Goal: Task Accomplishment & Management: Use online tool/utility

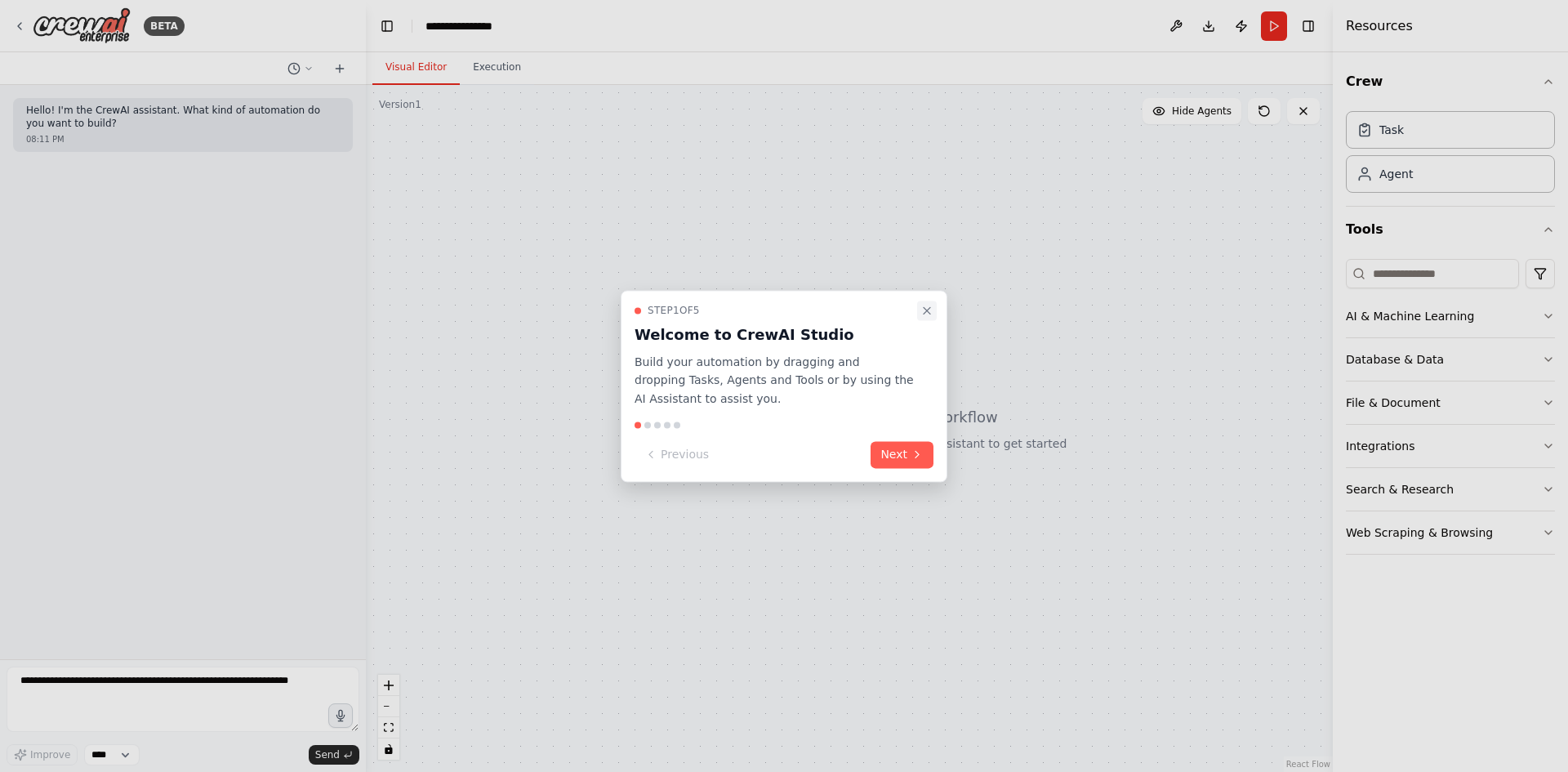
click at [929, 308] on icon "Close walkthrough" at bounding box center [927, 310] width 13 height 13
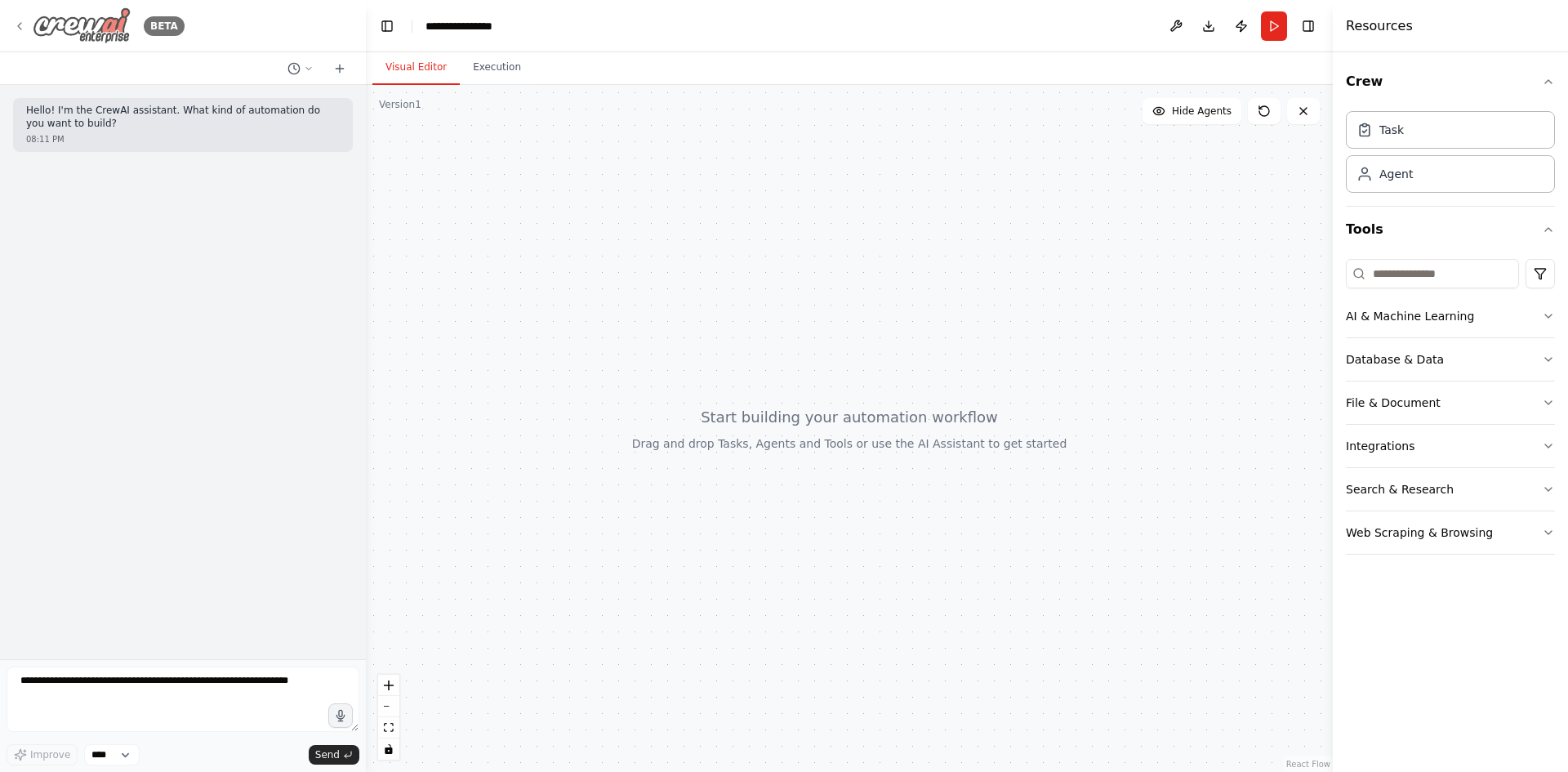
click at [18, 22] on icon at bounding box center [19, 26] width 13 height 13
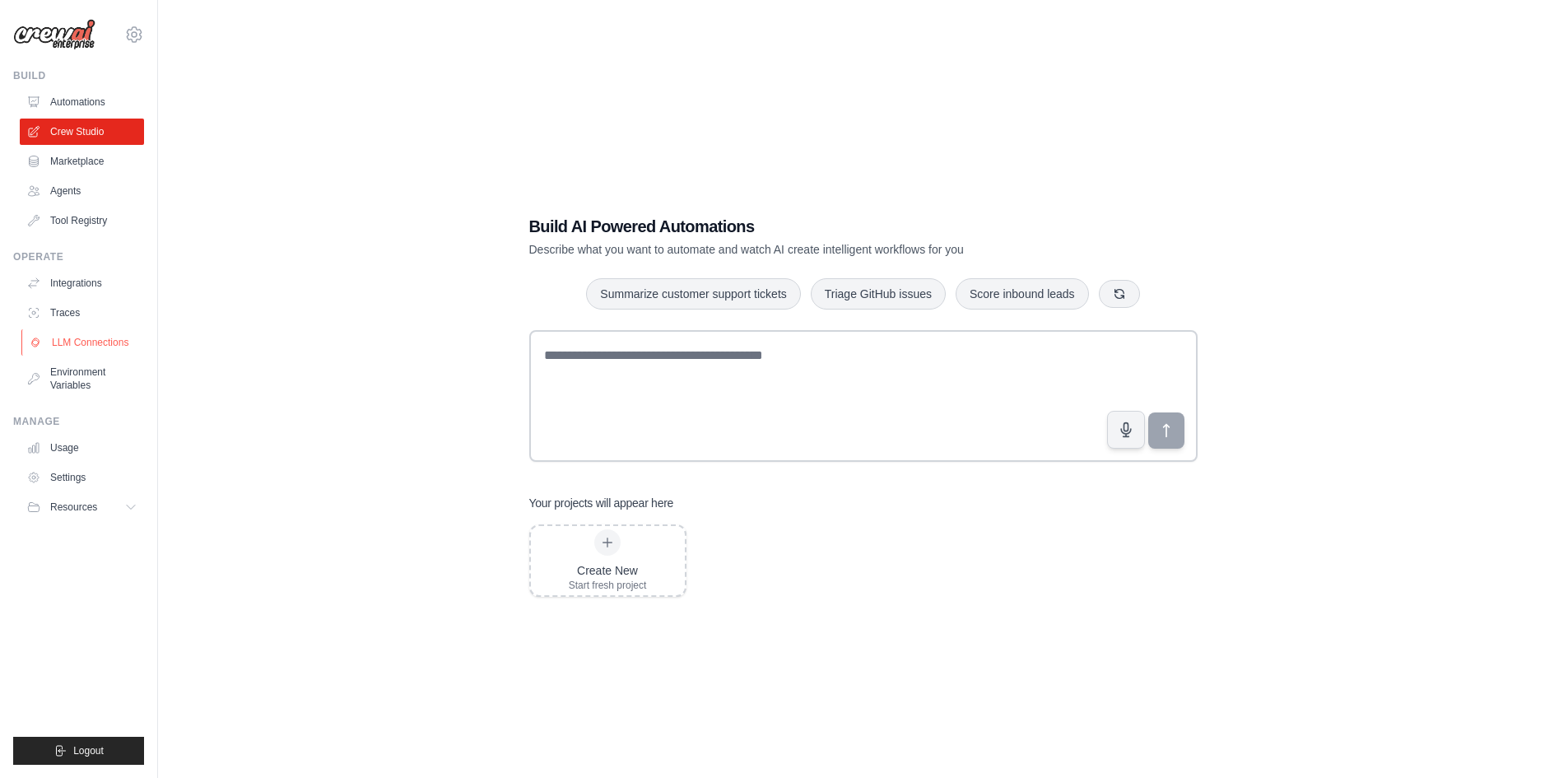
click at [82, 346] on link "LLM Connections" at bounding box center [83, 343] width 124 height 27
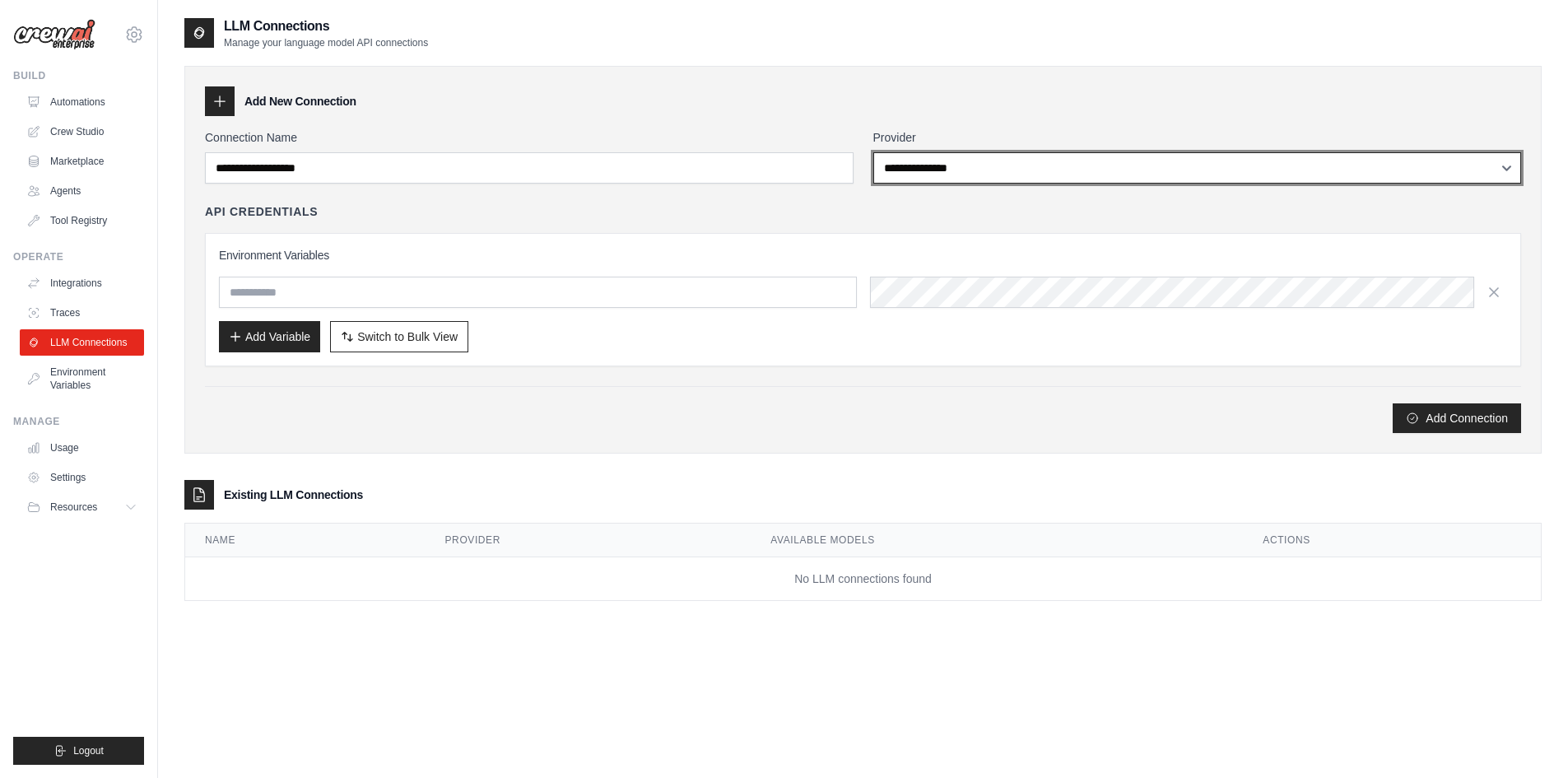
click at [922, 160] on select "**********" at bounding box center [1197, 167] width 649 height 31
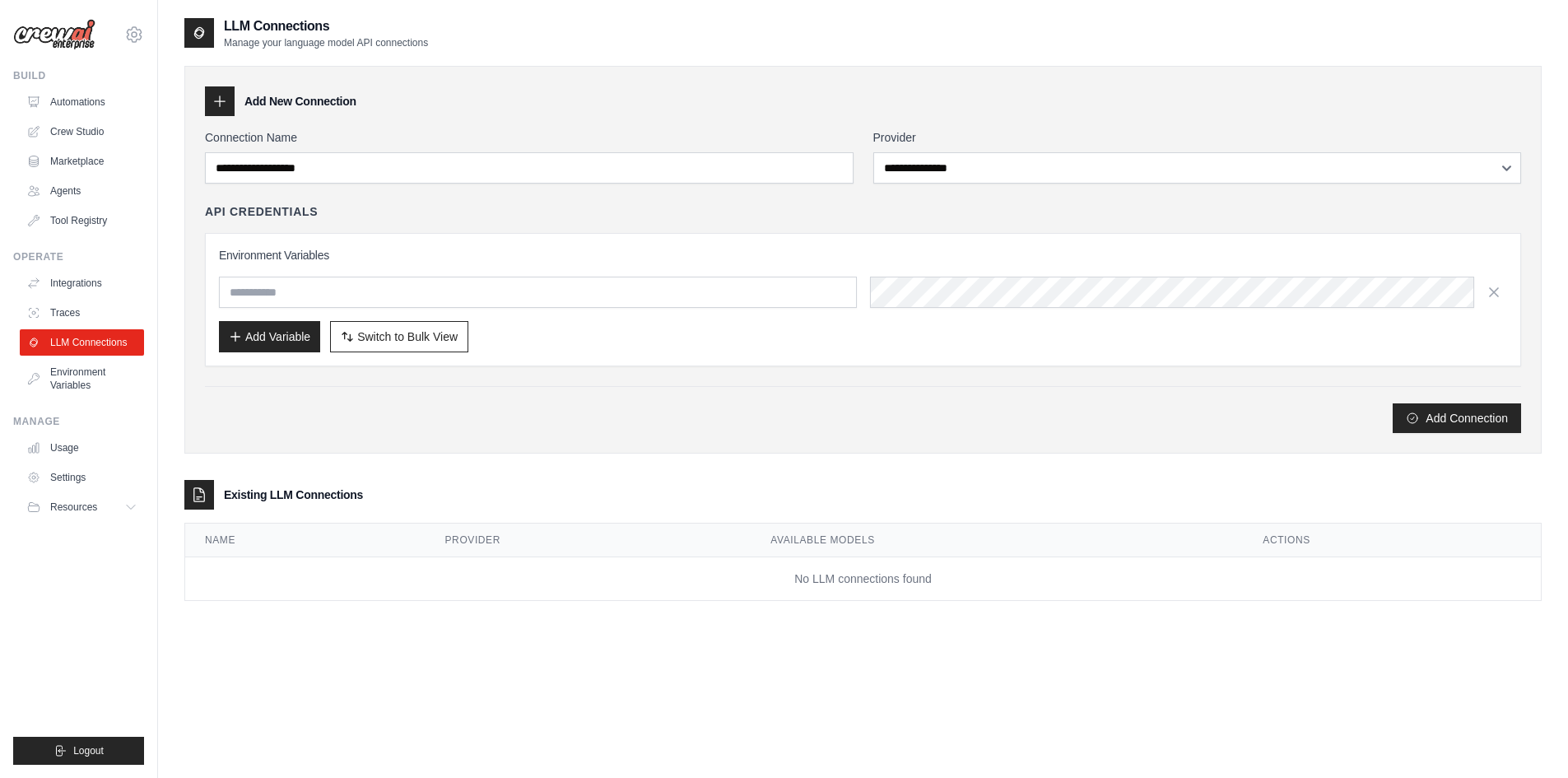
click at [922, 72] on div "**********" at bounding box center [863, 260] width 1357 height 388
click at [77, 279] on link "Integrations" at bounding box center [83, 283] width 124 height 27
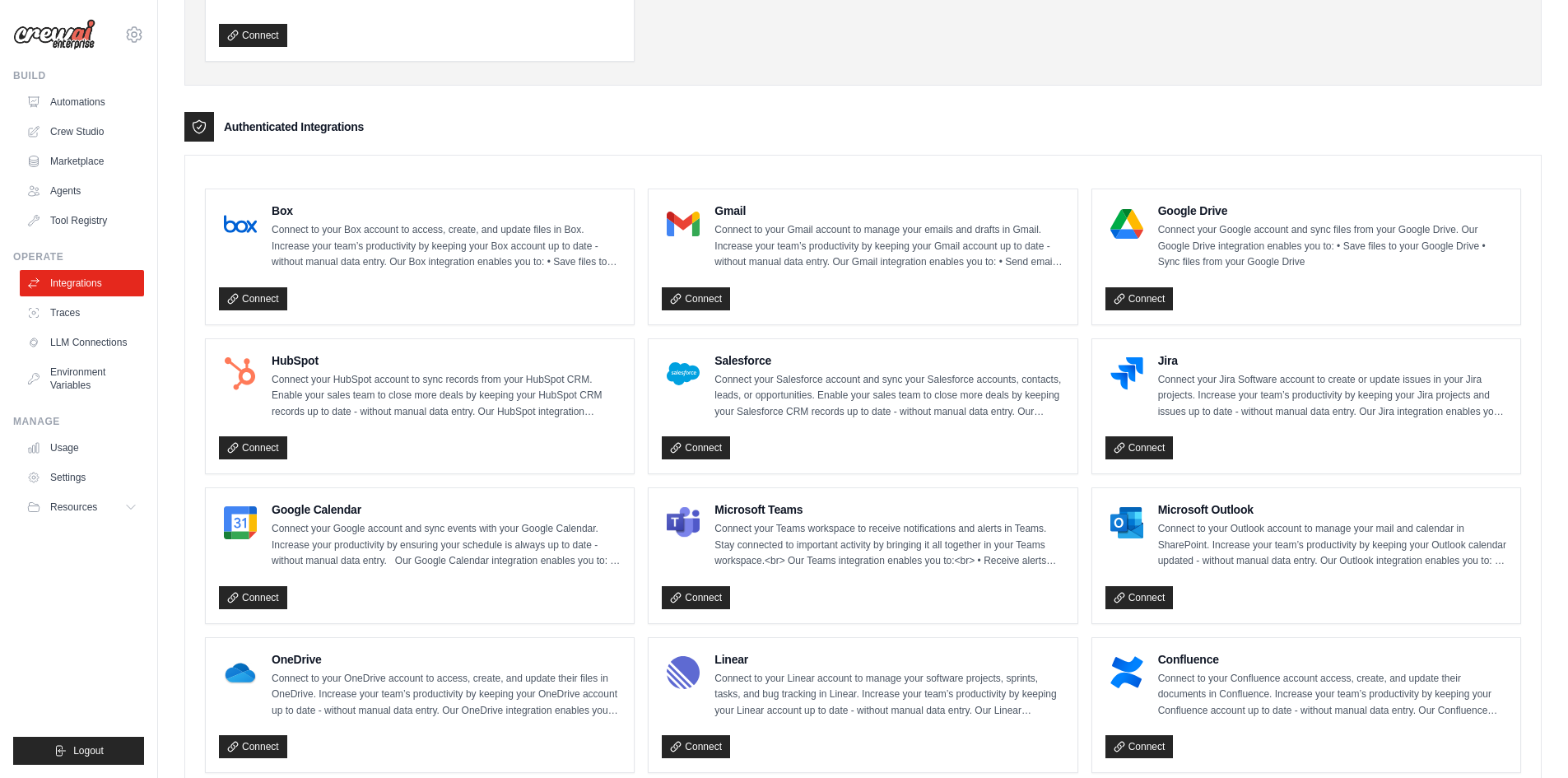
scroll to position [301, 0]
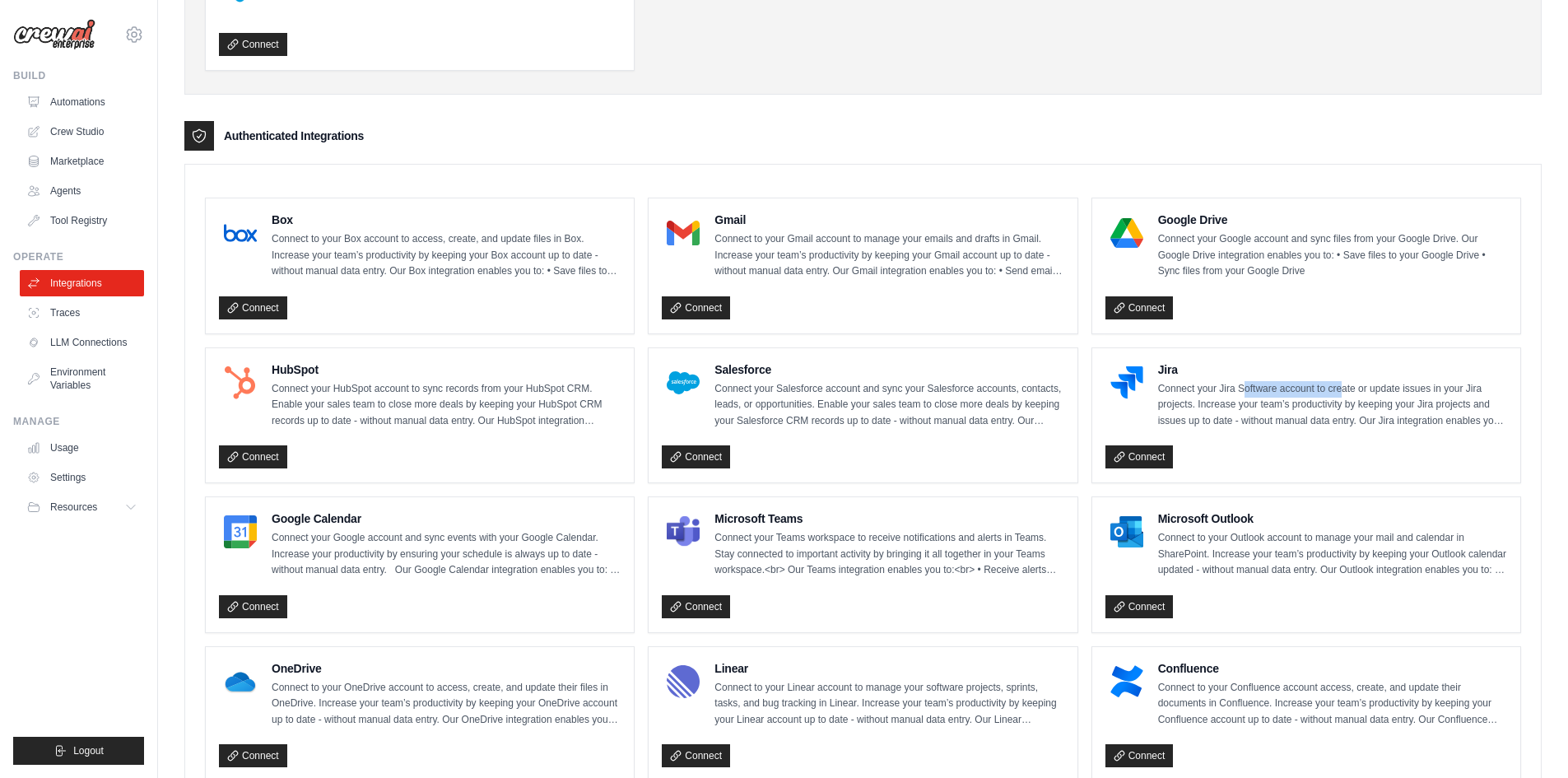
drag, startPoint x: 1244, startPoint y: 390, endPoint x: 1342, endPoint y: 391, distance: 98.0
click at [1342, 391] on p "Connect your Jira Software account to create or update issues in your Jira proj…" at bounding box center [1332, 405] width 349 height 49
click at [1178, 403] on p "Connect your Jira Software account to create or update issues in your Jira proj…" at bounding box center [1332, 405] width 349 height 49
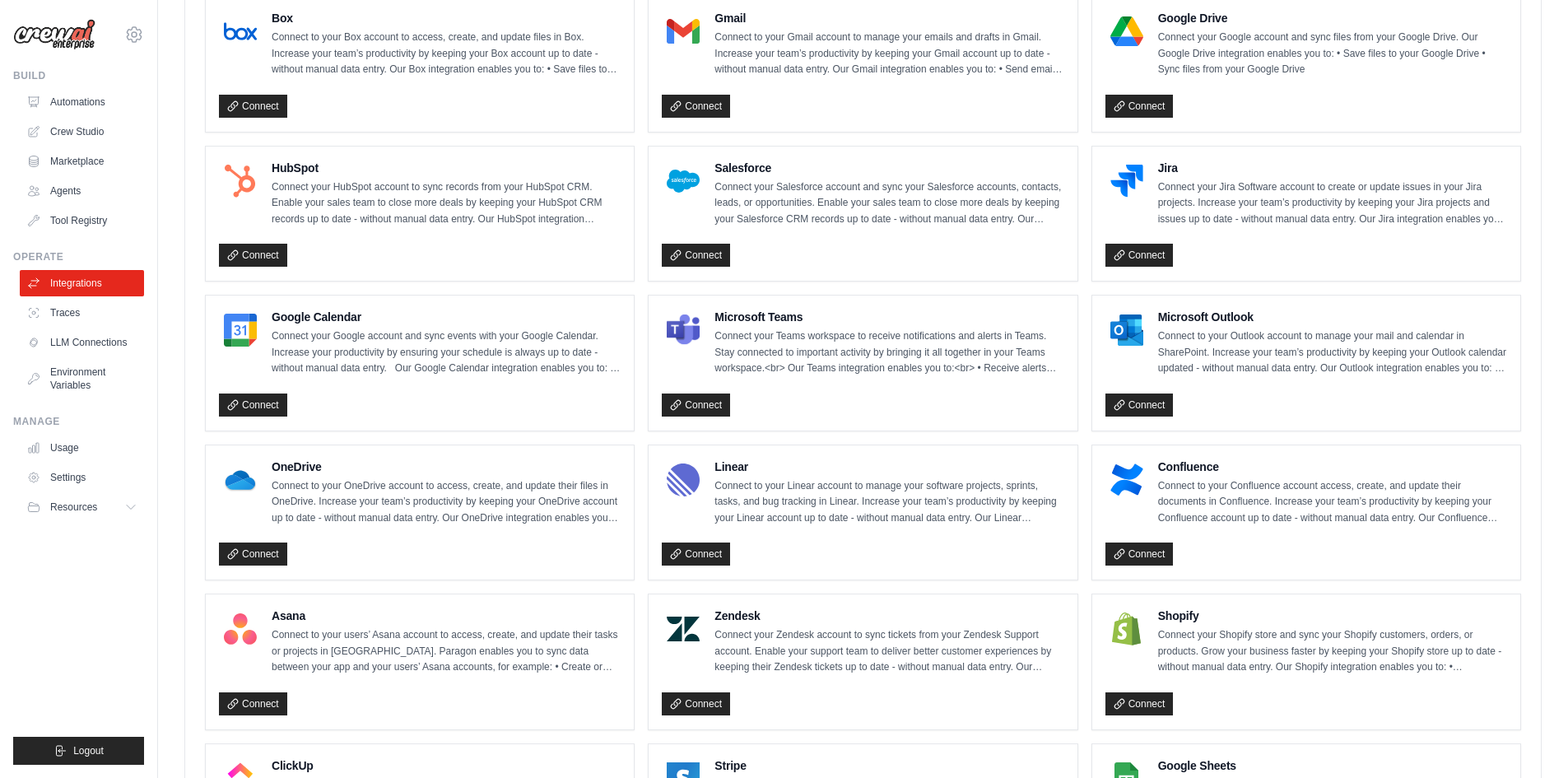
scroll to position [548, 0]
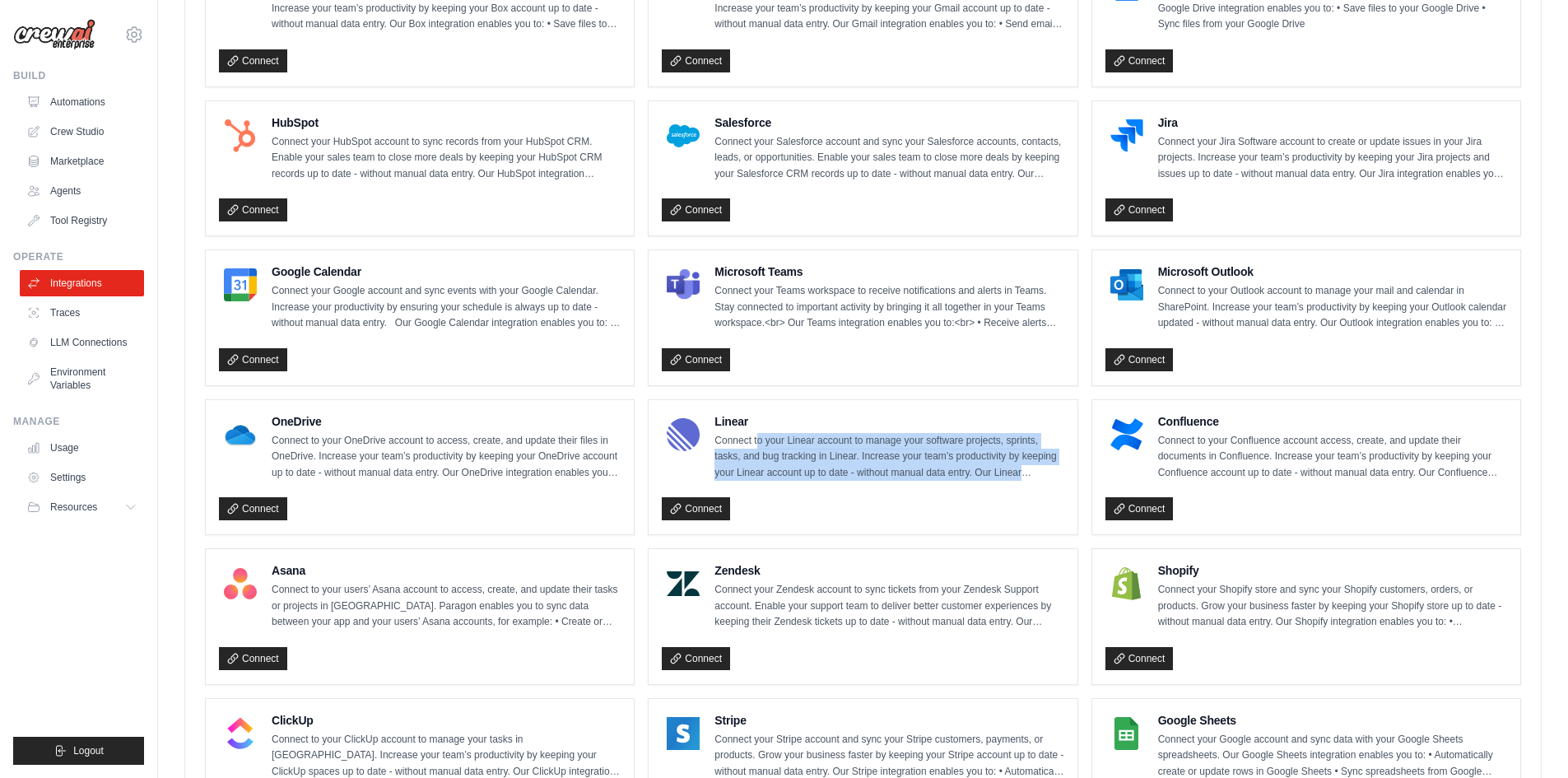
drag, startPoint x: 756, startPoint y: 441, endPoint x: 1044, endPoint y: 475, distance: 290.0
click at [1044, 475] on p "Connect to your Linear account to manage your software projects, sprints, tasks…" at bounding box center [888, 457] width 349 height 49
click at [841, 458] on p "Connect to your Linear account to manage your software projects, sprints, tasks…" at bounding box center [888, 457] width 349 height 49
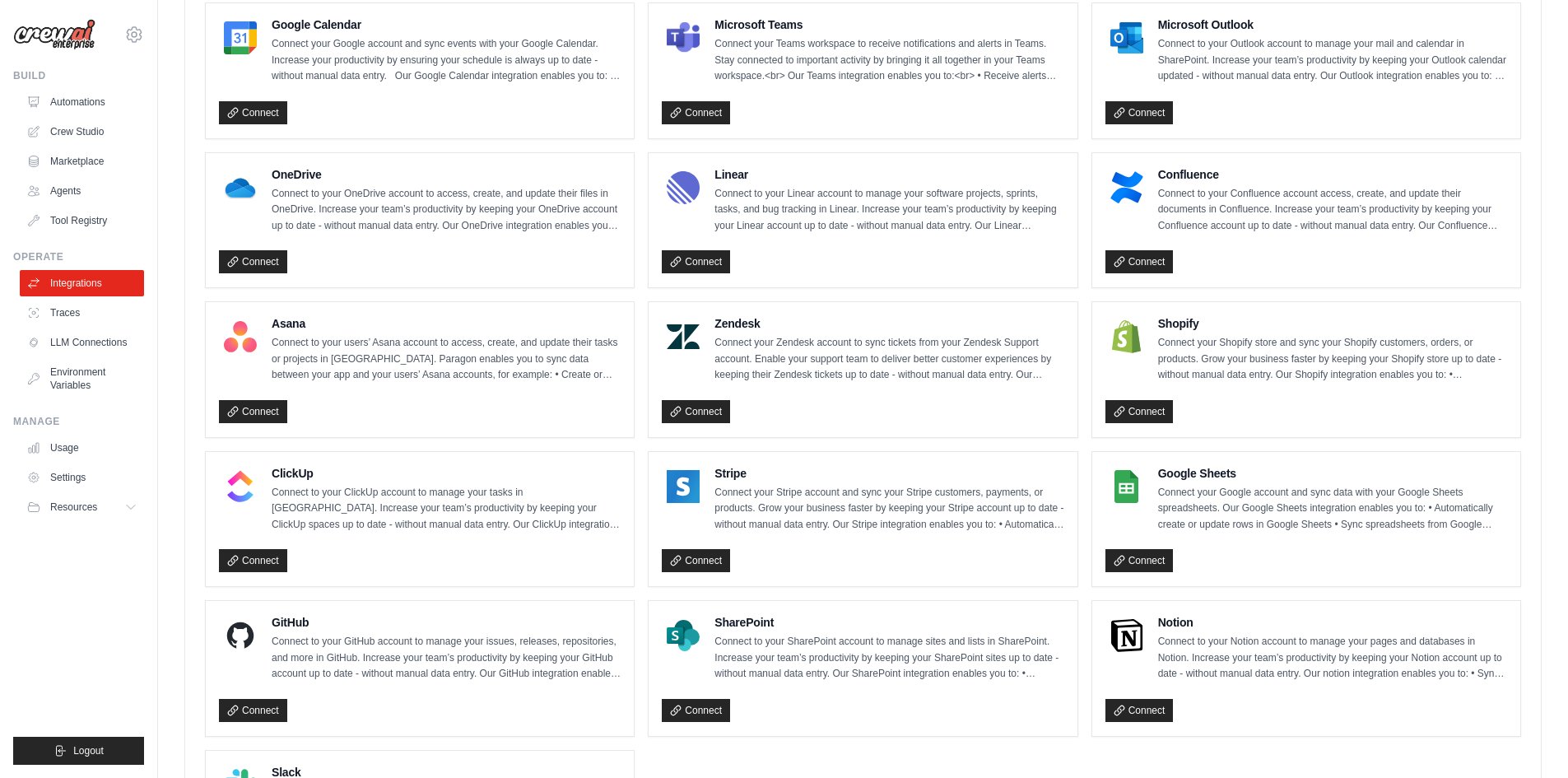
scroll to position [712, 0]
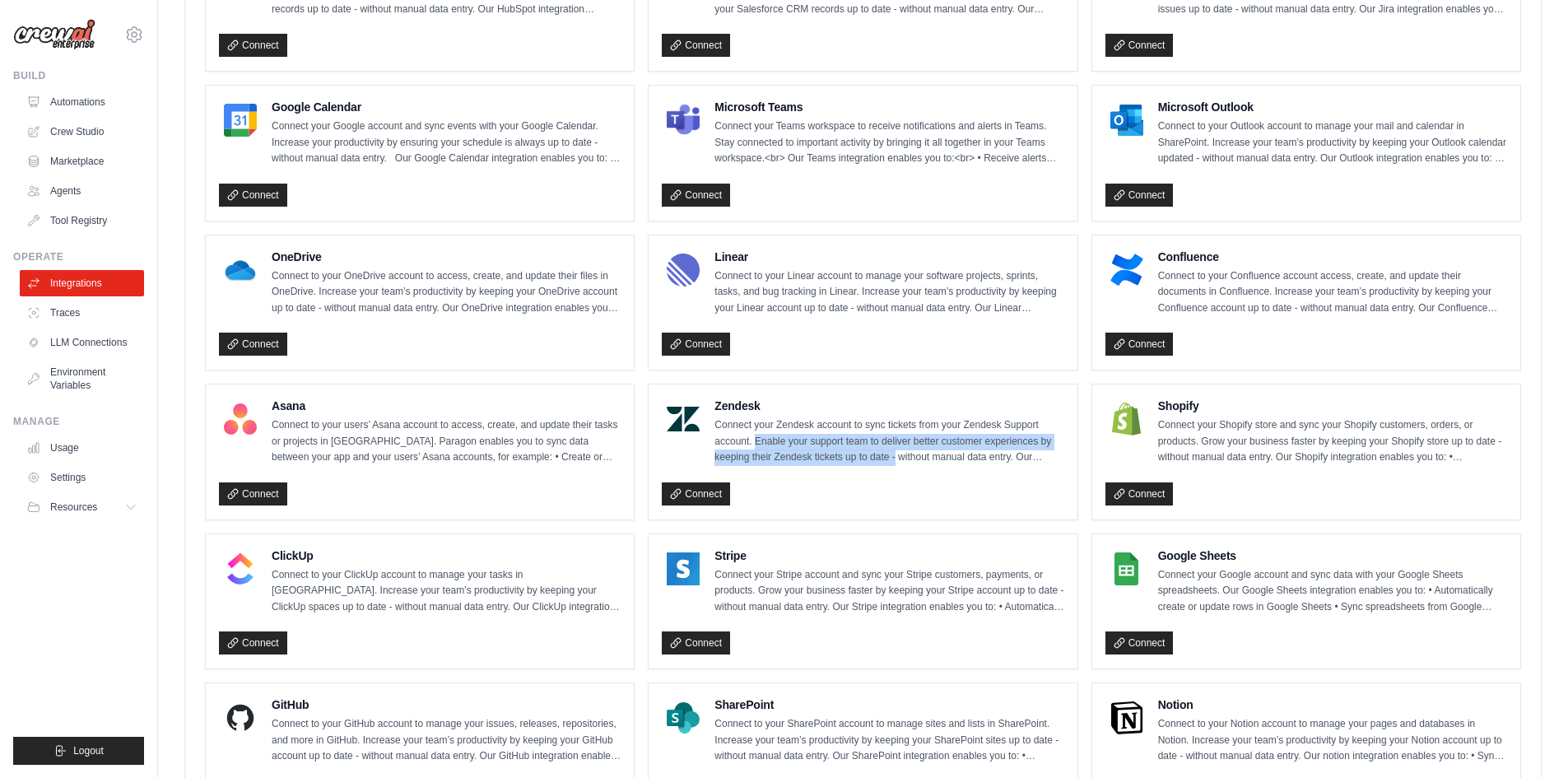
drag, startPoint x: 754, startPoint y: 441, endPoint x: 893, endPoint y: 453, distance: 139.5
click at [893, 453] on p "Connect your Zendesk account to sync tickets from your Zendesk Support account.…" at bounding box center [888, 441] width 349 height 49
click at [750, 416] on div "Zendesk Connect your Zendesk account to sync tickets from your Zendesk Support …" at bounding box center [888, 432] width 349 height 69
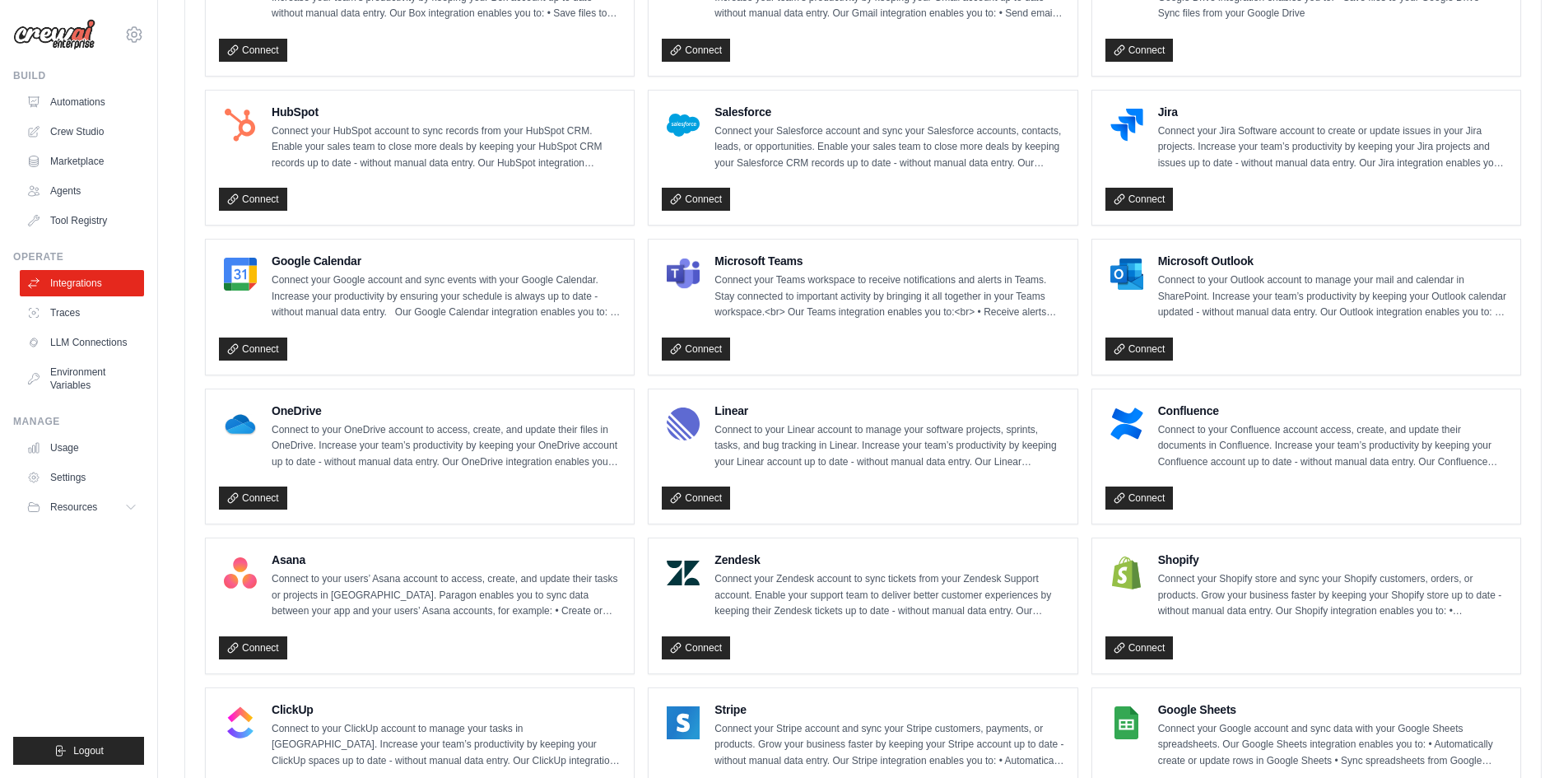
scroll to position [465, 0]
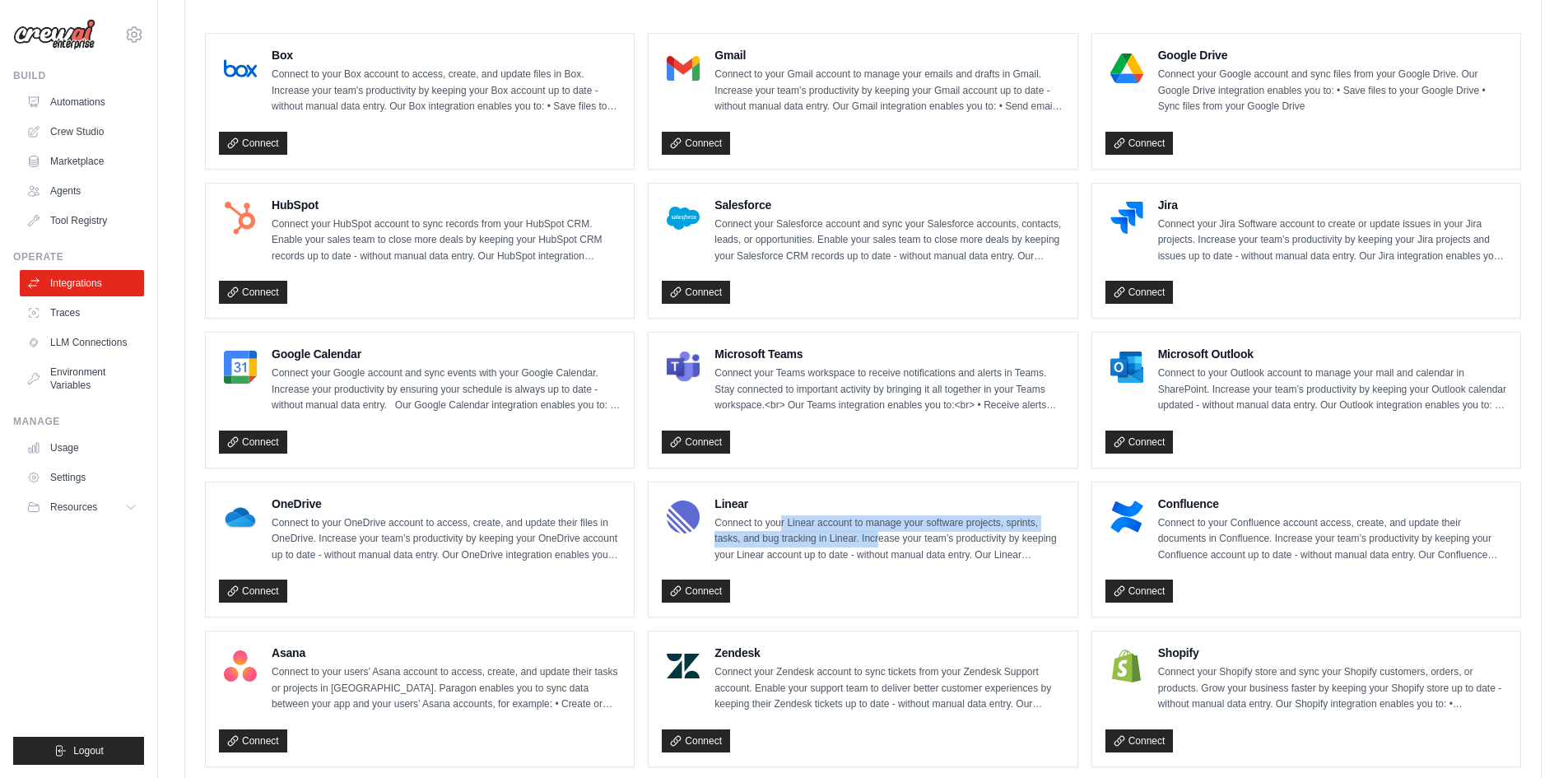
drag, startPoint x: 784, startPoint y: 523, endPoint x: 879, endPoint y: 539, distance: 96.3
click at [879, 539] on p "Connect to your Linear account to manage your software projects, sprints, tasks…" at bounding box center [888, 539] width 349 height 49
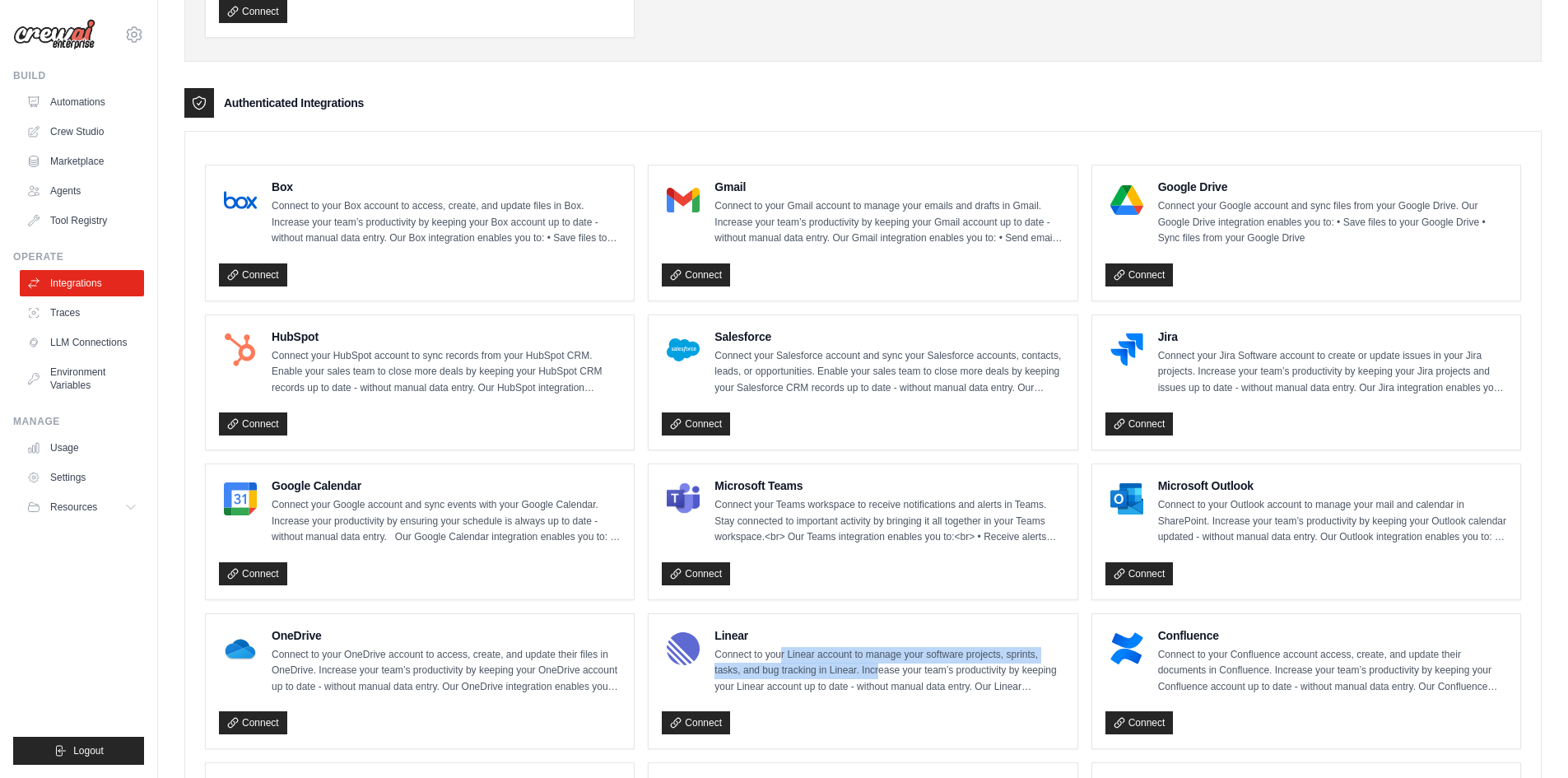
scroll to position [301, 0]
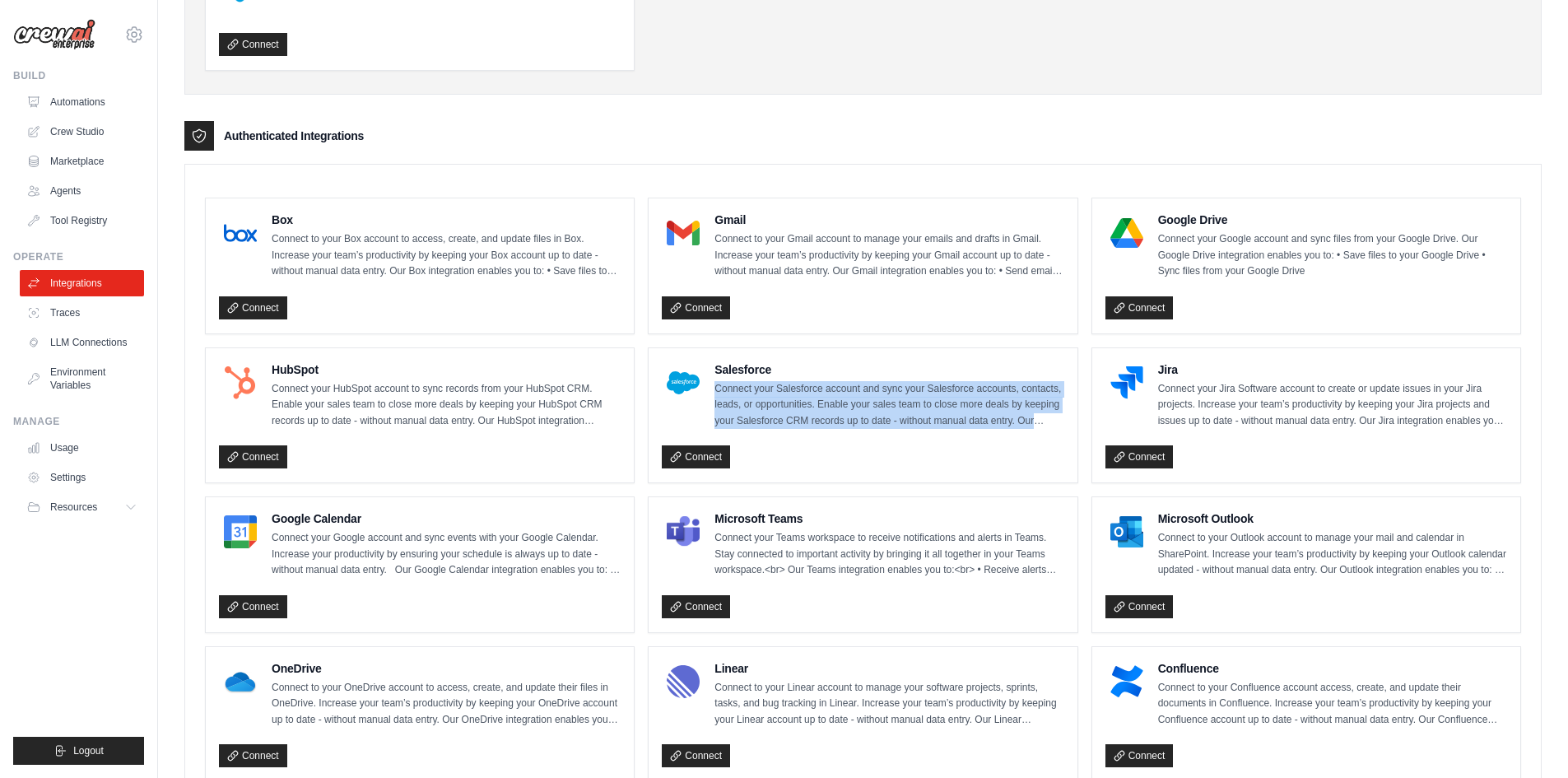
drag, startPoint x: 716, startPoint y: 387, endPoint x: 1040, endPoint y: 415, distance: 325.2
click at [1040, 415] on p "Connect your Salesforce account and sync your Salesforce accounts, contacts, le…" at bounding box center [888, 405] width 349 height 49
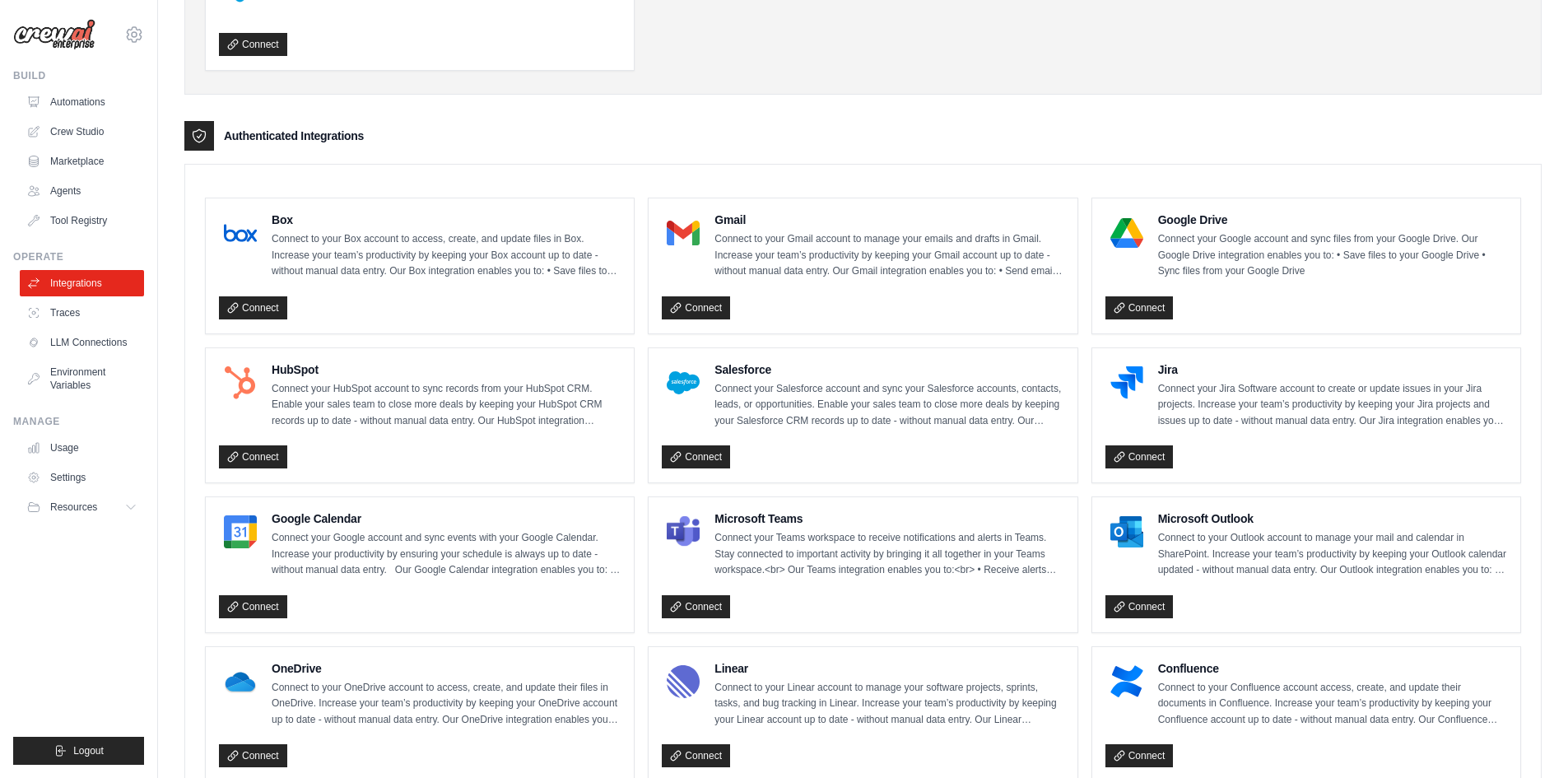
click at [846, 451] on div "Connect" at bounding box center [863, 458] width 402 height 24
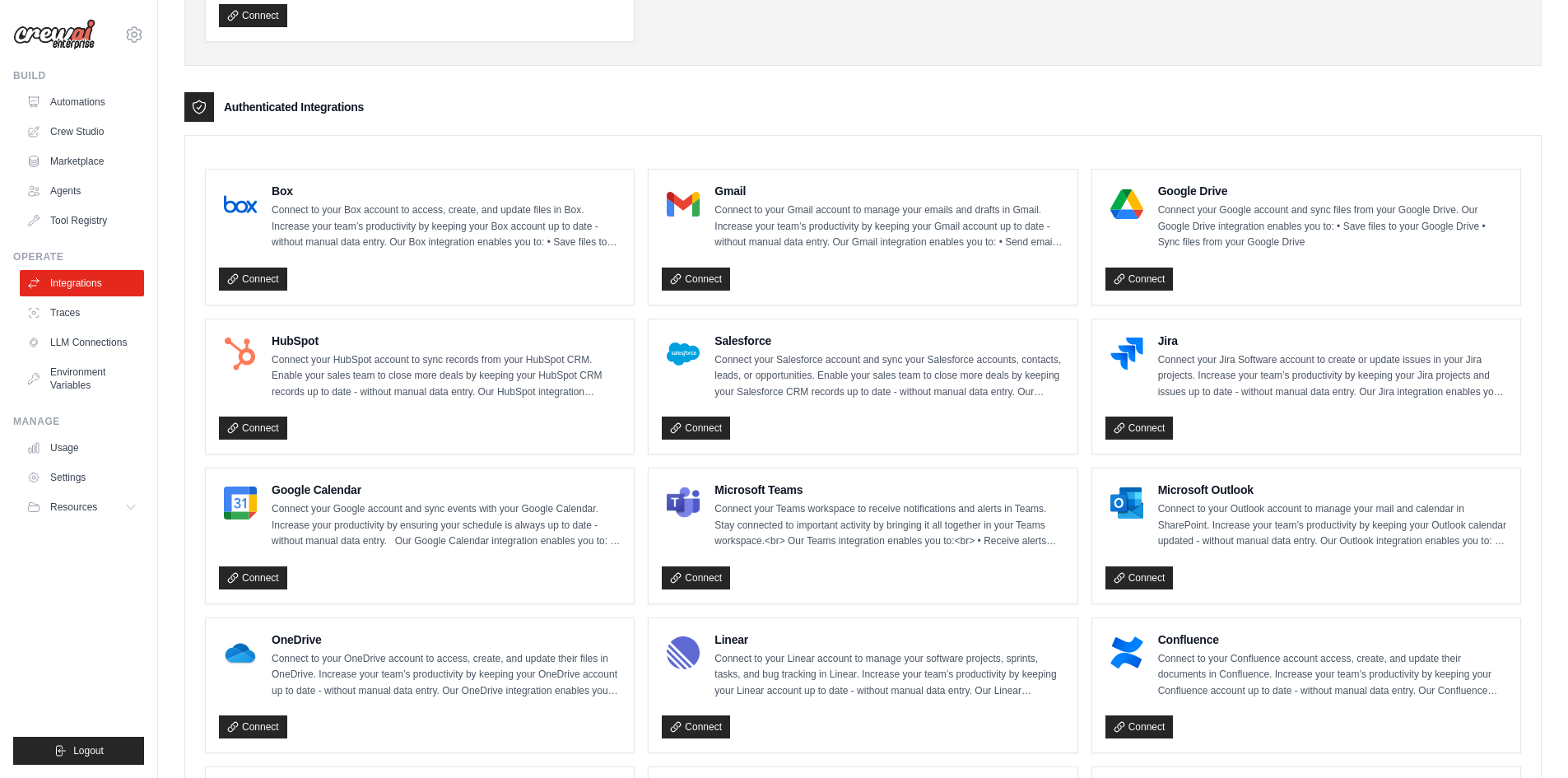
scroll to position [0, 0]
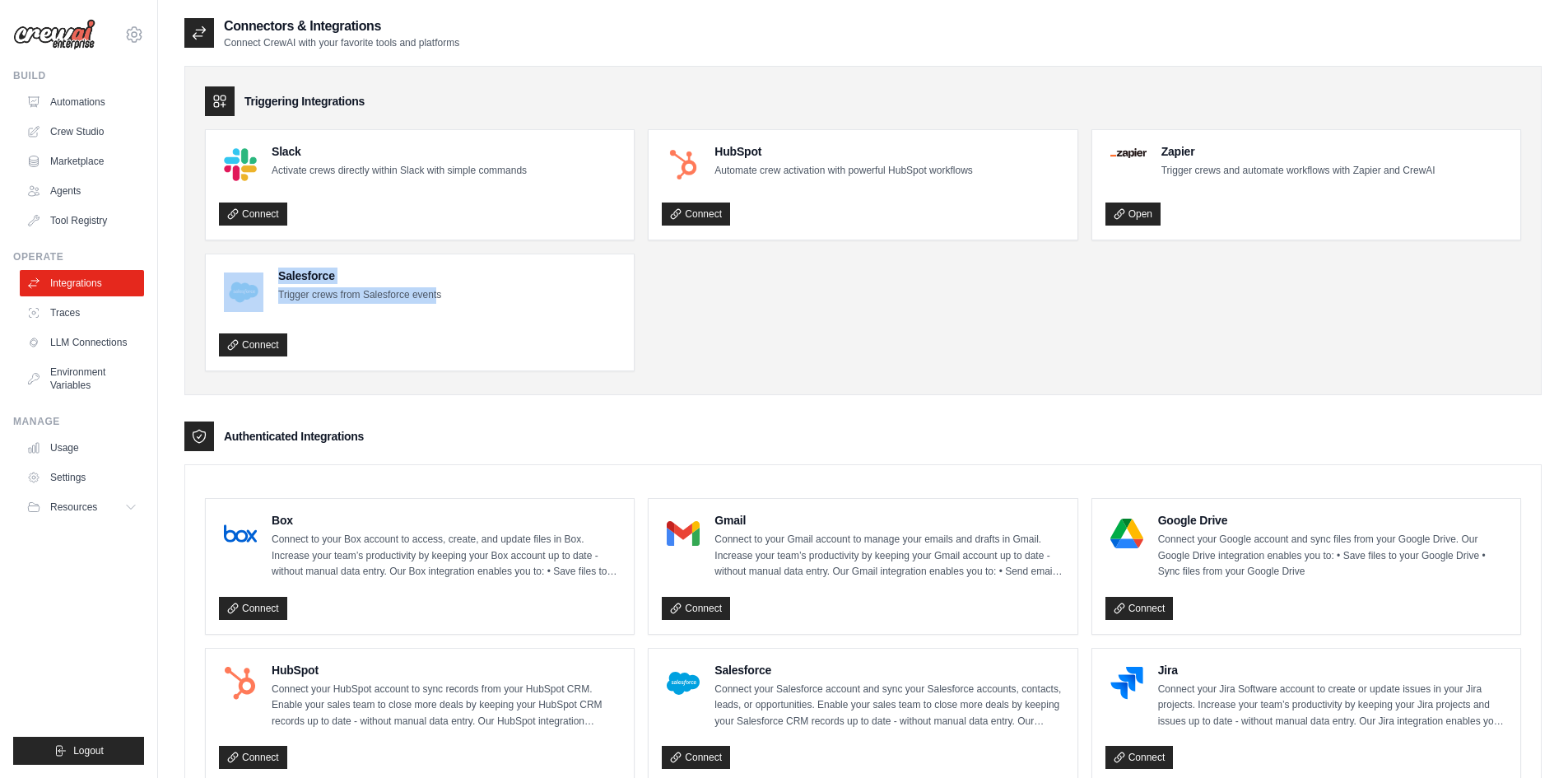
drag, startPoint x: 437, startPoint y: 293, endPoint x: 257, endPoint y: 294, distance: 180.0
click at [257, 294] on div "Salesforce Trigger crews from Salesforce events" at bounding box center [330, 293] width 222 height 50
click at [451, 301] on div "Salesforce Trigger crews from Salesforce events" at bounding box center [420, 293] width 402 height 50
drag, startPoint x: 439, startPoint y: 295, endPoint x: 262, endPoint y: 296, distance: 177.0
click at [262, 296] on div "Salesforce Trigger crews from Salesforce events" at bounding box center [330, 293] width 222 height 50
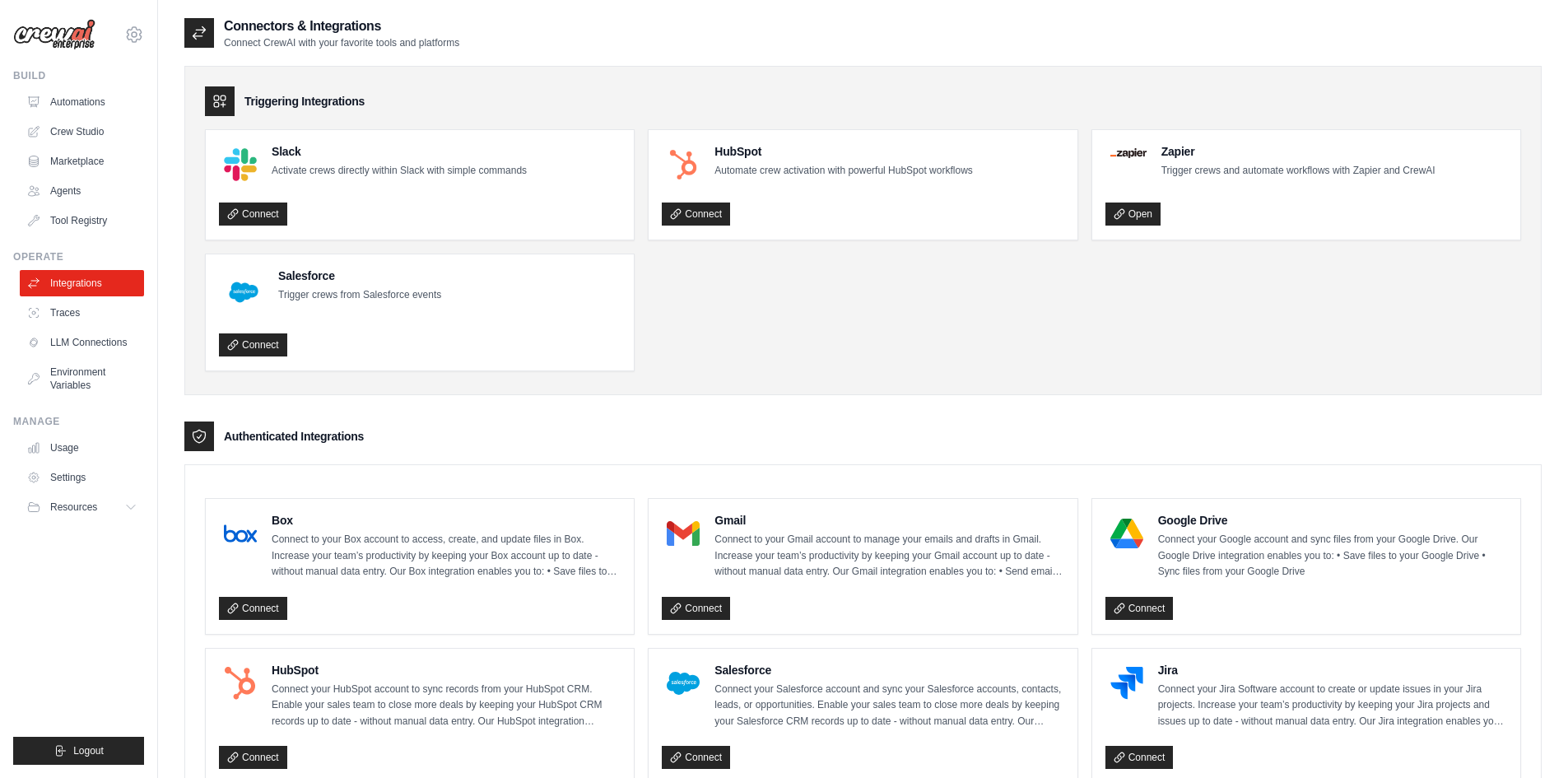
click at [590, 303] on div "Salesforce Trigger crews from Salesforce events" at bounding box center [420, 293] width 402 height 50
click at [70, 106] on link "Automations" at bounding box center [83, 102] width 124 height 27
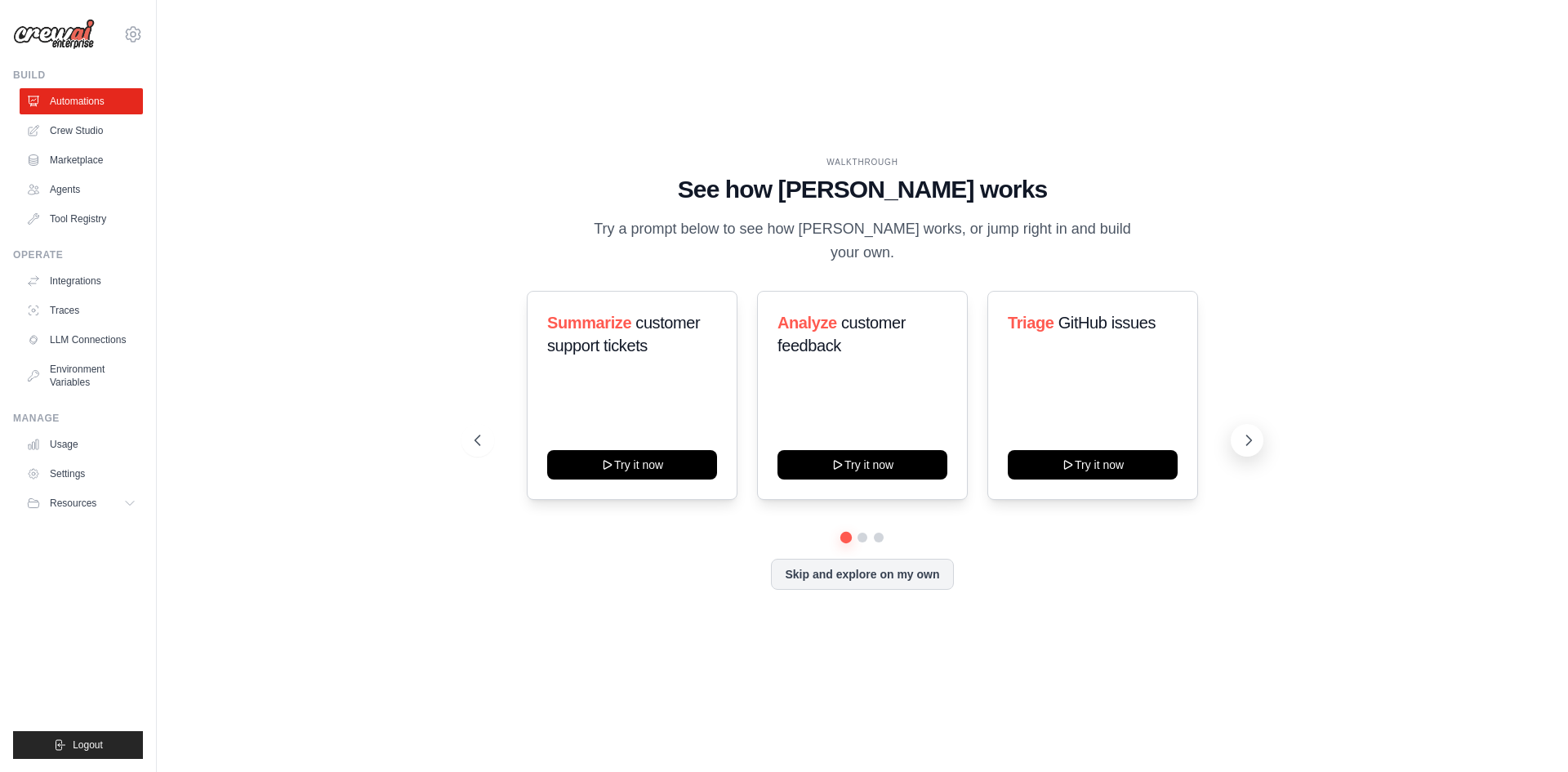
click at [1244, 432] on icon at bounding box center [1249, 440] width 16 height 16
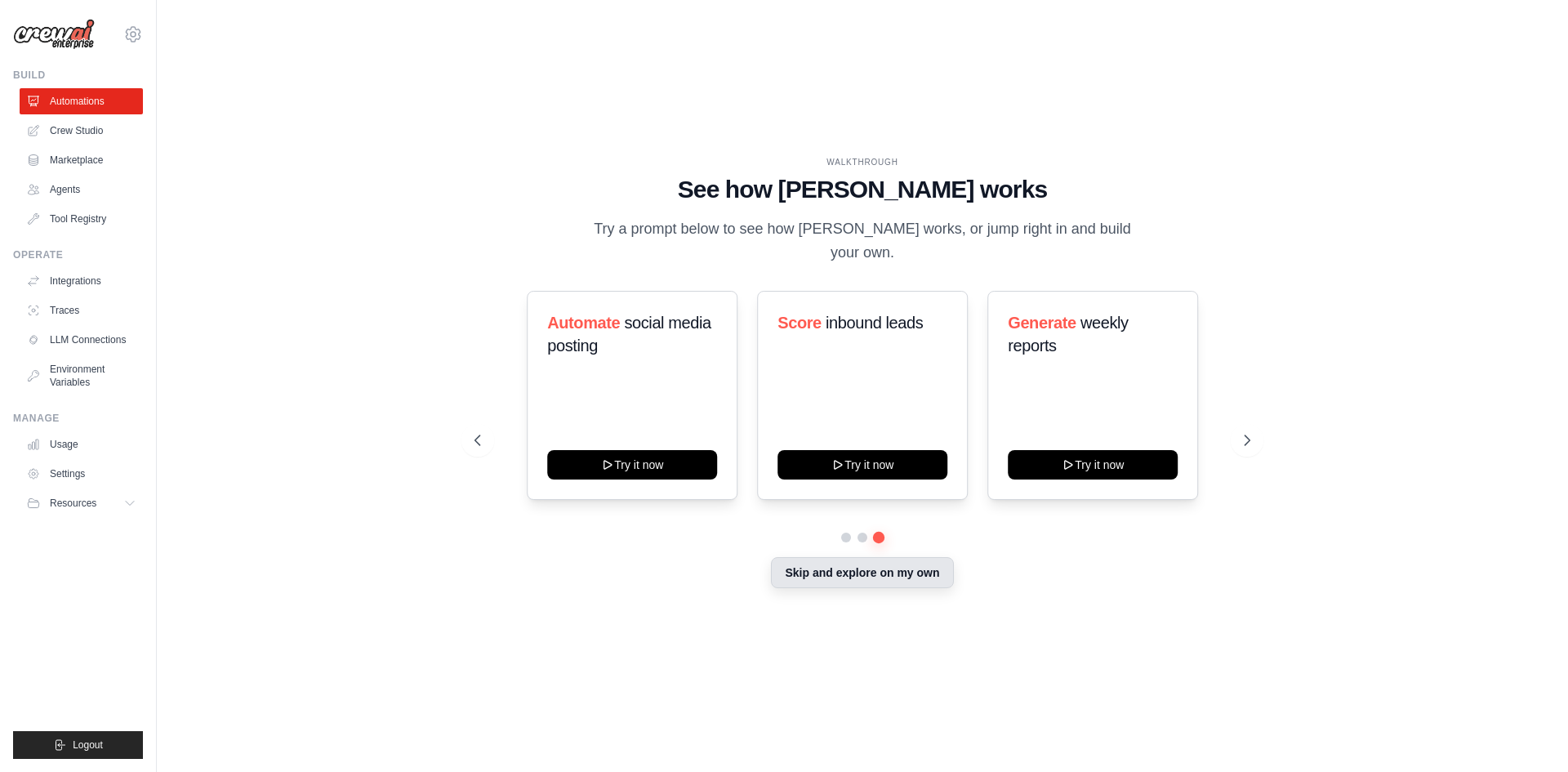
click at [845, 567] on button "Skip and explore on my own" at bounding box center [862, 573] width 182 height 31
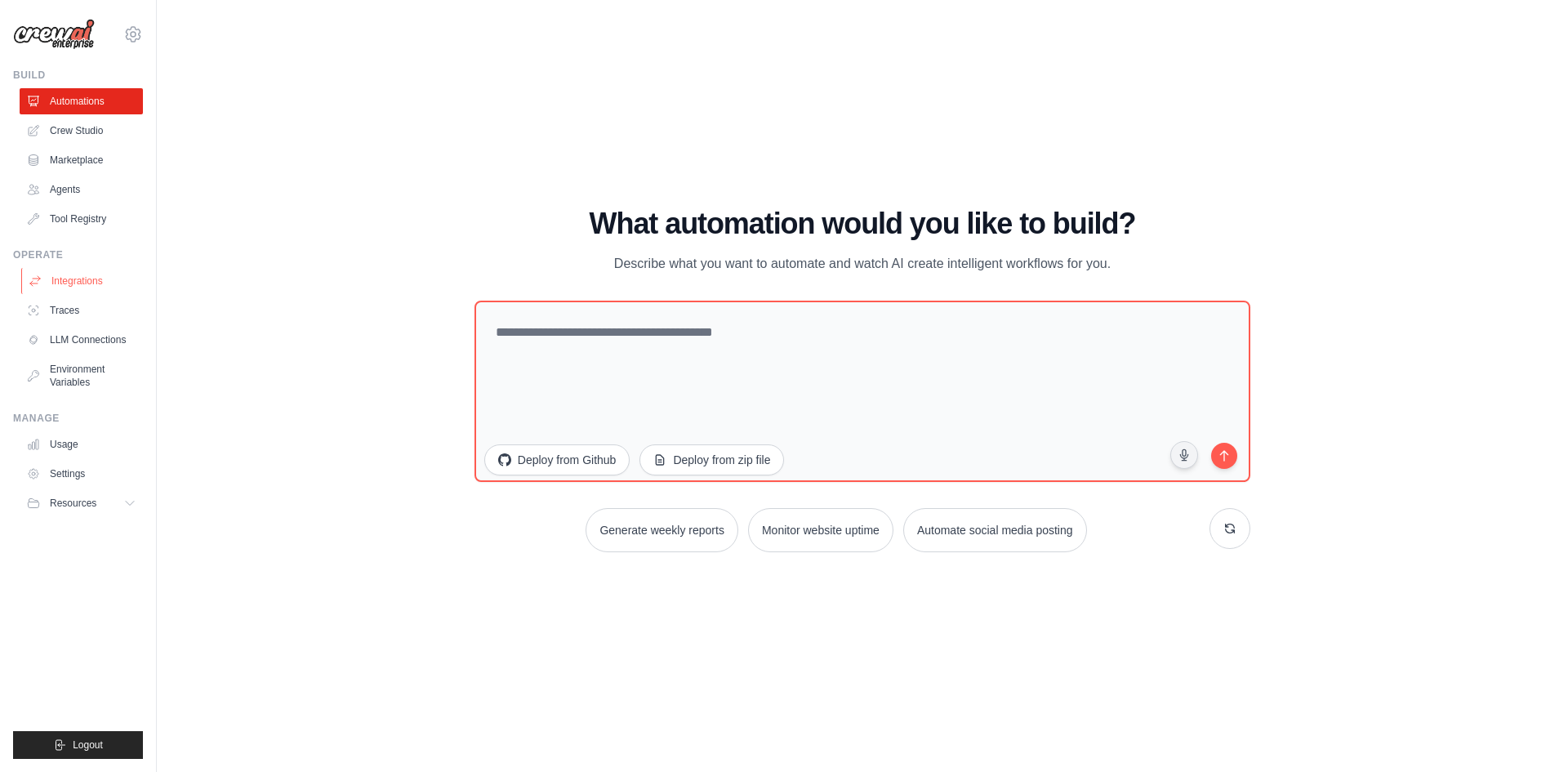
click at [93, 278] on link "Integrations" at bounding box center [83, 281] width 123 height 26
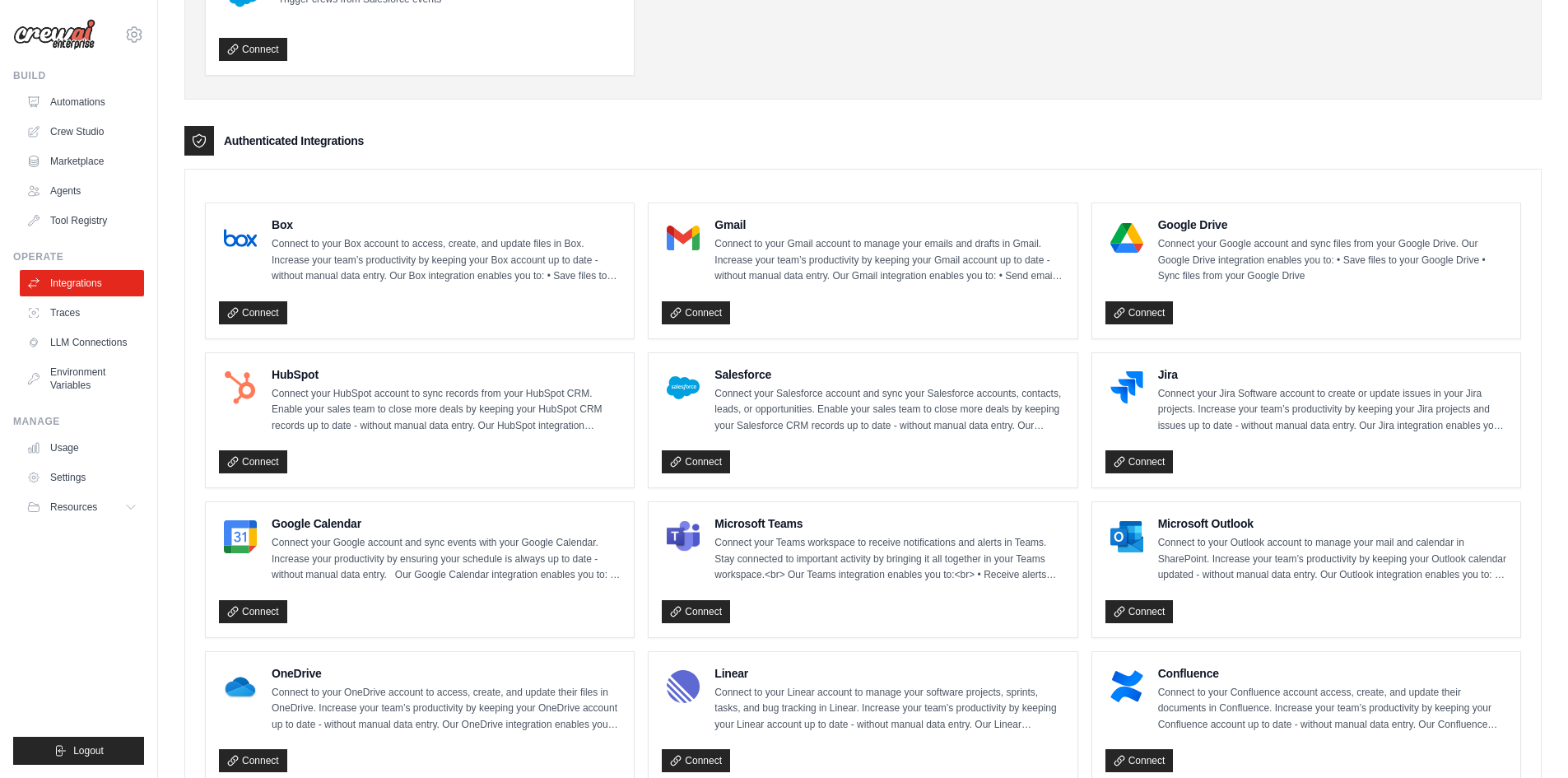
scroll to position [301, 0]
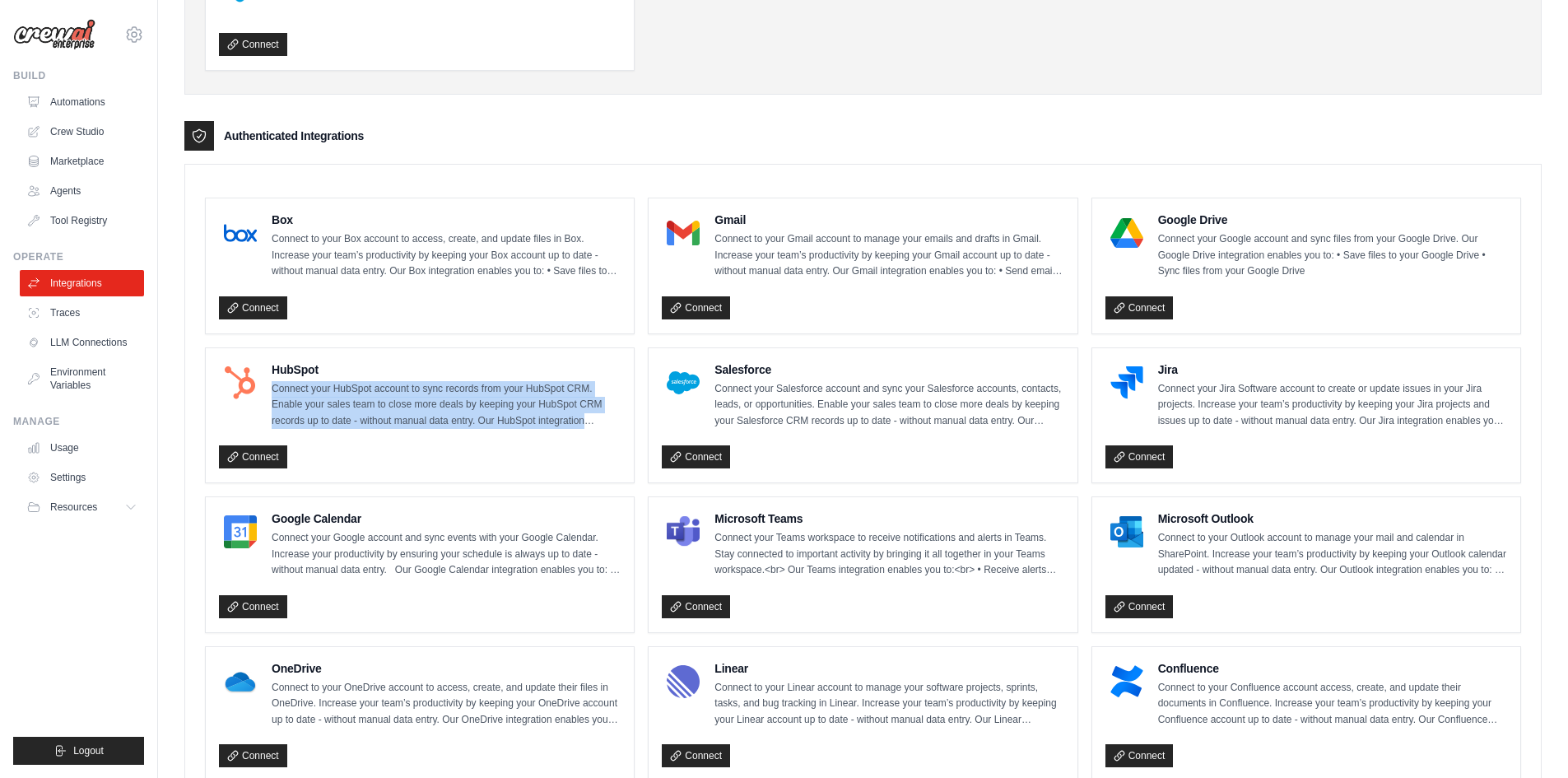
drag, startPoint x: 271, startPoint y: 387, endPoint x: 592, endPoint y: 419, distance: 322.6
click at [592, 419] on p "Connect your HubSpot account to sync records from your HubSpot CRM. Enable your…" at bounding box center [445, 405] width 349 height 49
click at [592, 423] on p "Connect your HubSpot account to sync records from your HubSpot CRM. Enable your…" at bounding box center [445, 405] width 349 height 49
drag, startPoint x: 583, startPoint y: 422, endPoint x: 271, endPoint y: 374, distance: 315.7
click at [271, 374] on div "HubSpot Connect your HubSpot account to sync records from your HubSpot CRM. Ena…" at bounding box center [445, 396] width 349 height 69
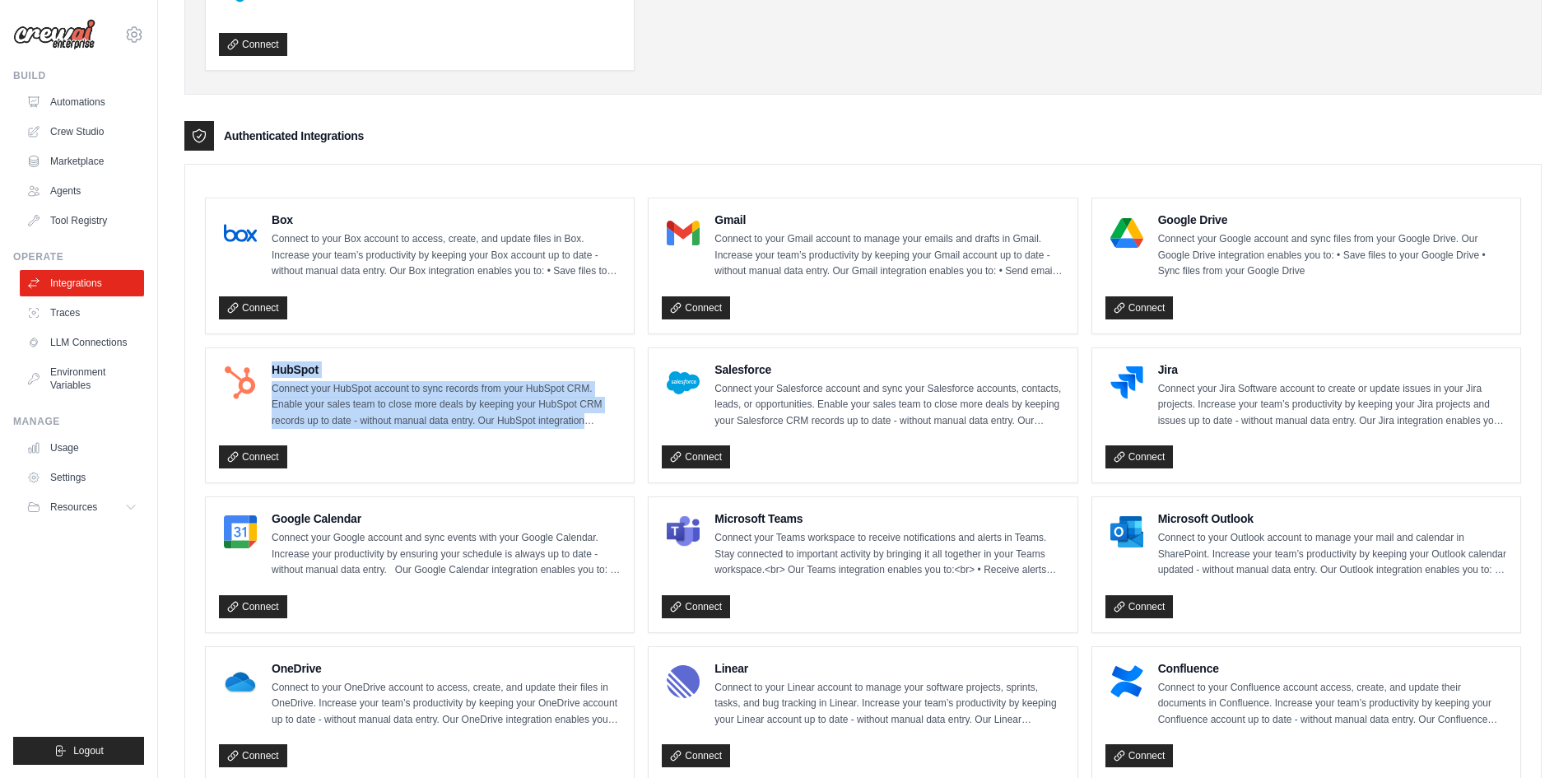
click at [427, 369] on h4 "HubSpot" at bounding box center [445, 369] width 349 height 16
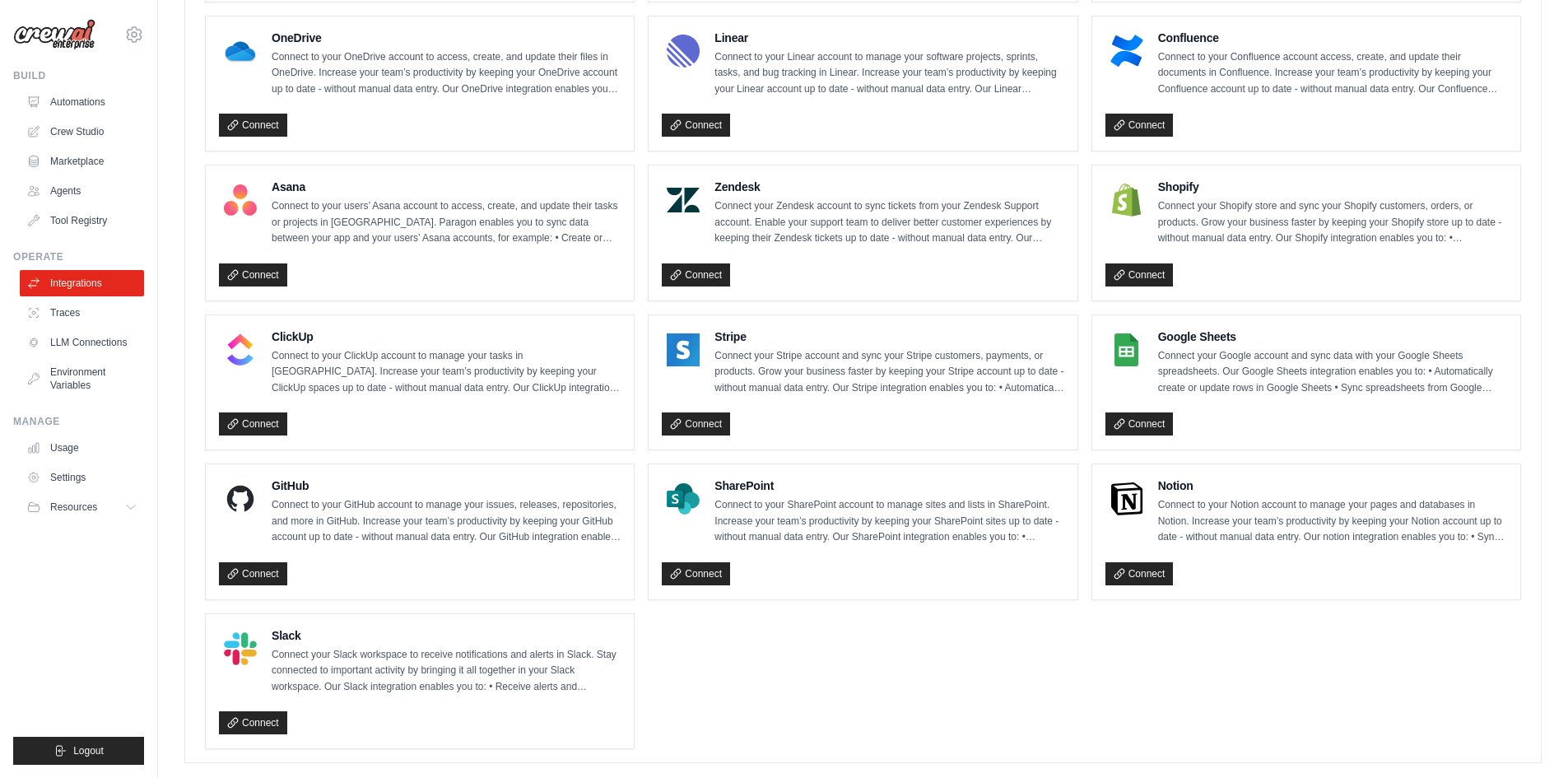
scroll to position [959, 0]
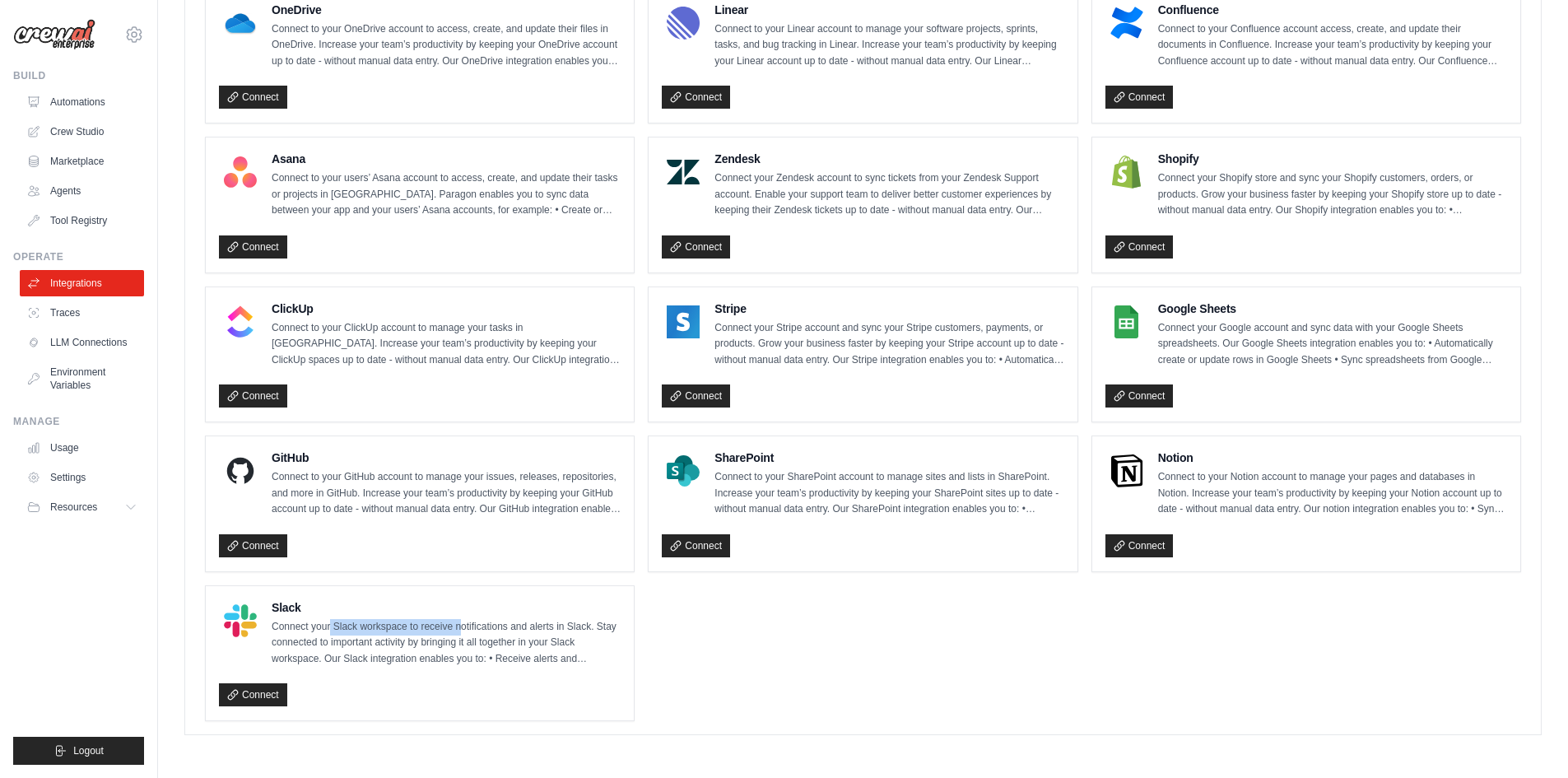
drag, startPoint x: 330, startPoint y: 628, endPoint x: 463, endPoint y: 631, distance: 133.0
click at [463, 631] on p "Connect your Slack workspace to receive notifications and alerts in Slack. Stay…" at bounding box center [445, 643] width 349 height 49
click at [700, 641] on ul "Box Connect to your Box account to access, create, and update files in Box. Inc…" at bounding box center [863, 130] width 1316 height 1182
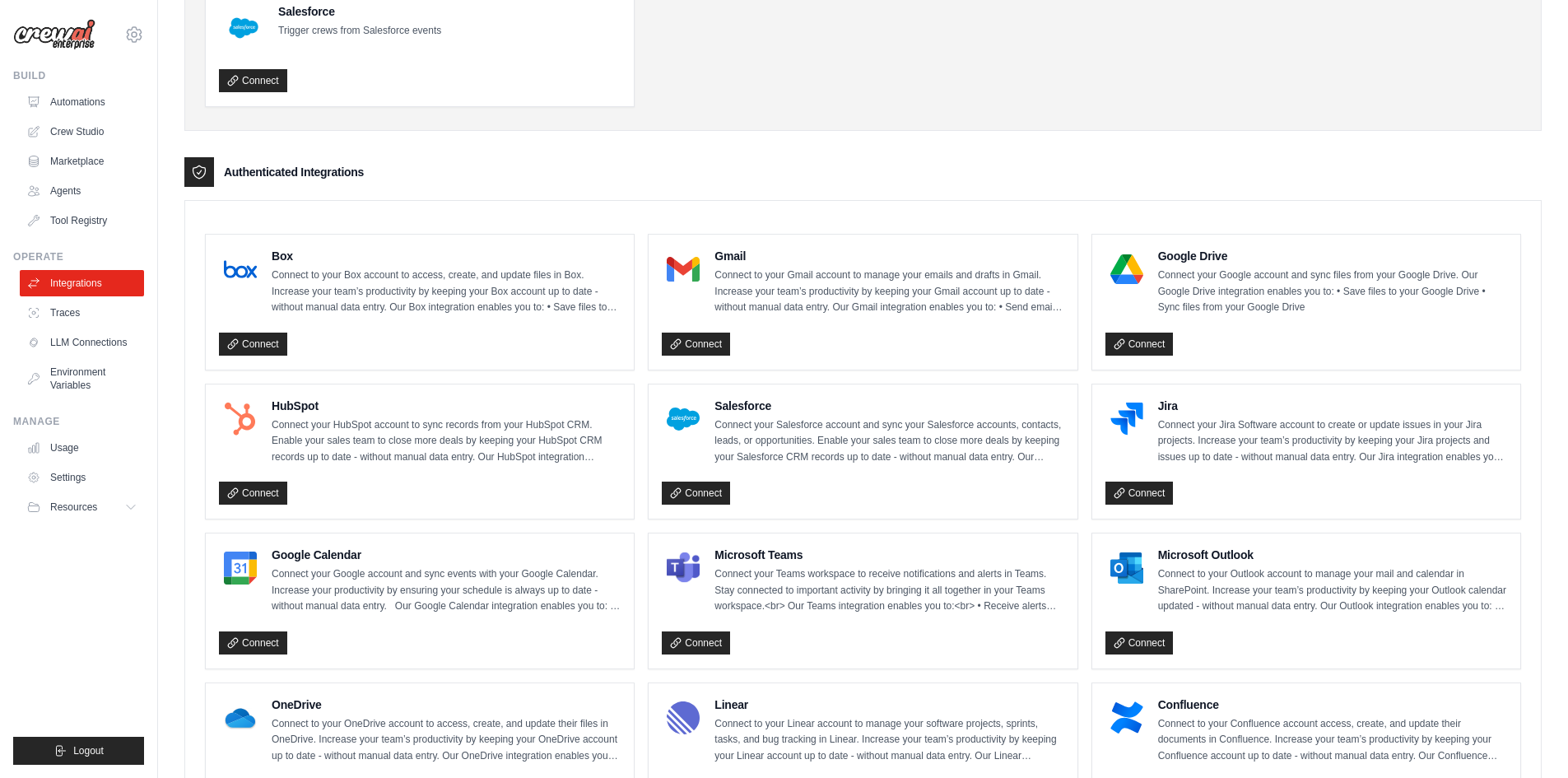
scroll to position [247, 0]
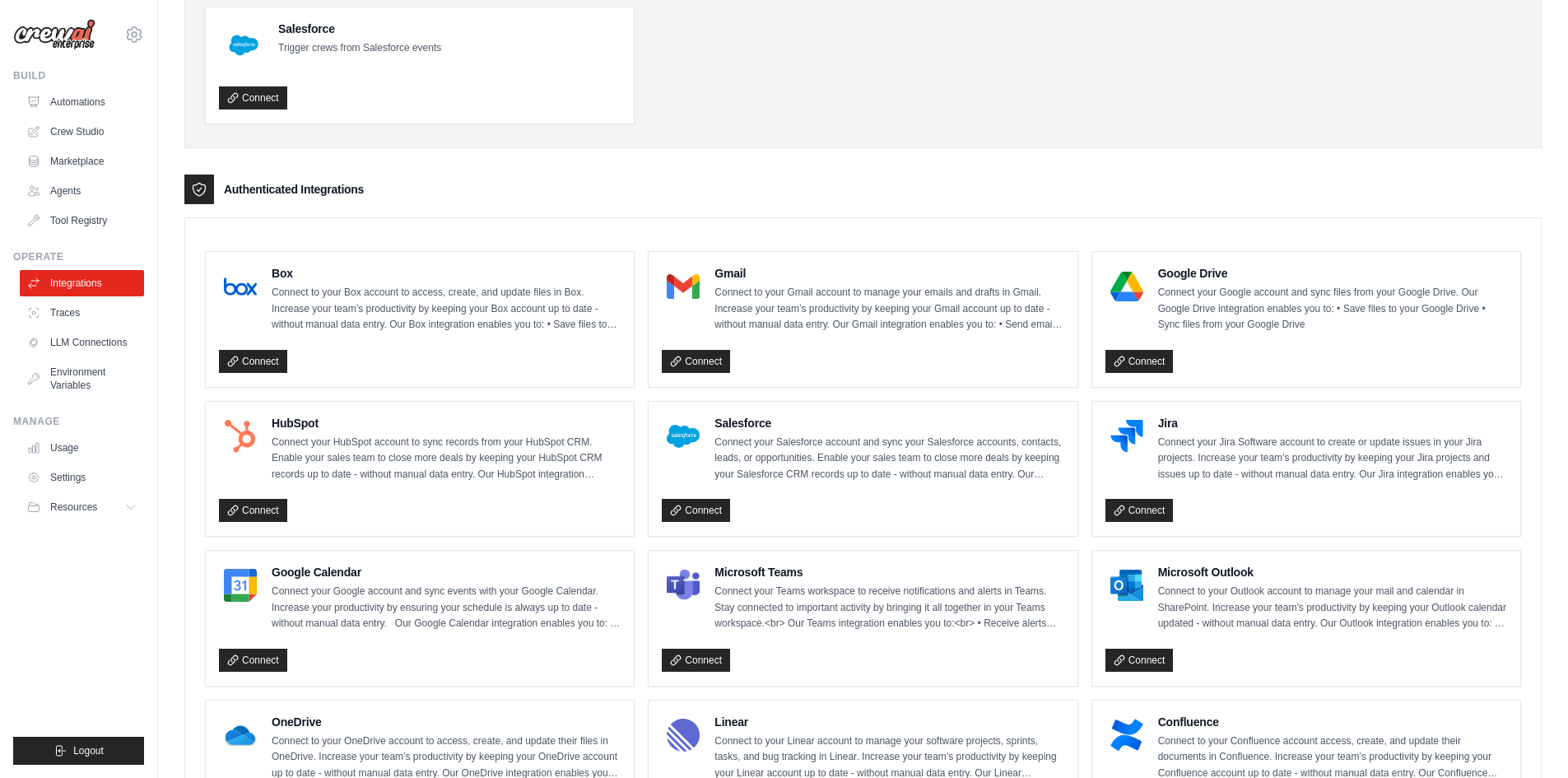
click at [270, 290] on div "Box Connect to your Box account to access, create, and update files in Box. Inc…" at bounding box center [420, 300] width 402 height 69
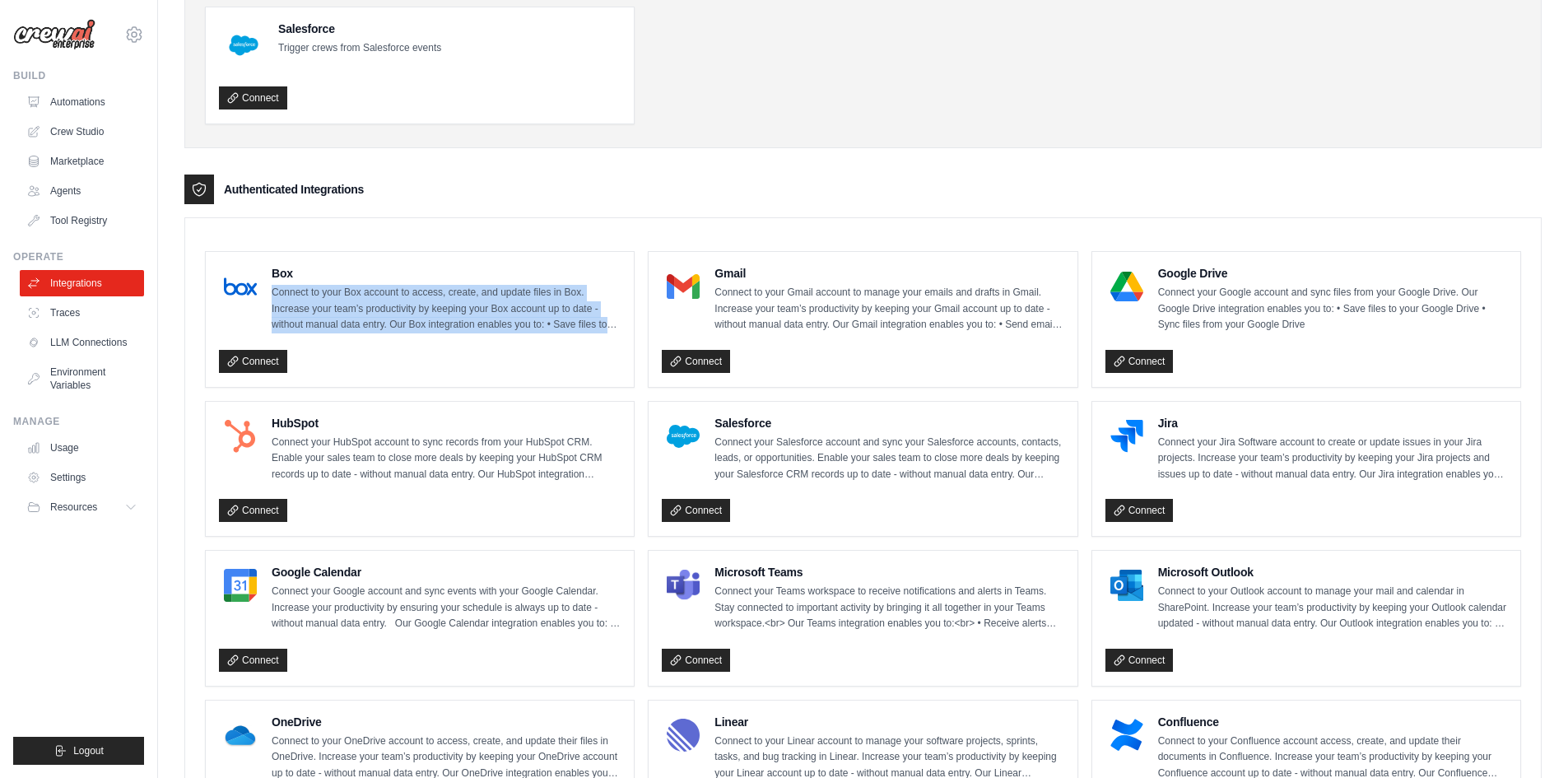
drag, startPoint x: 272, startPoint y: 290, endPoint x: 617, endPoint y: 328, distance: 347.1
click at [617, 328] on p "Connect to your Box account to access, create, and update files in Box. Increas…" at bounding box center [445, 309] width 349 height 49
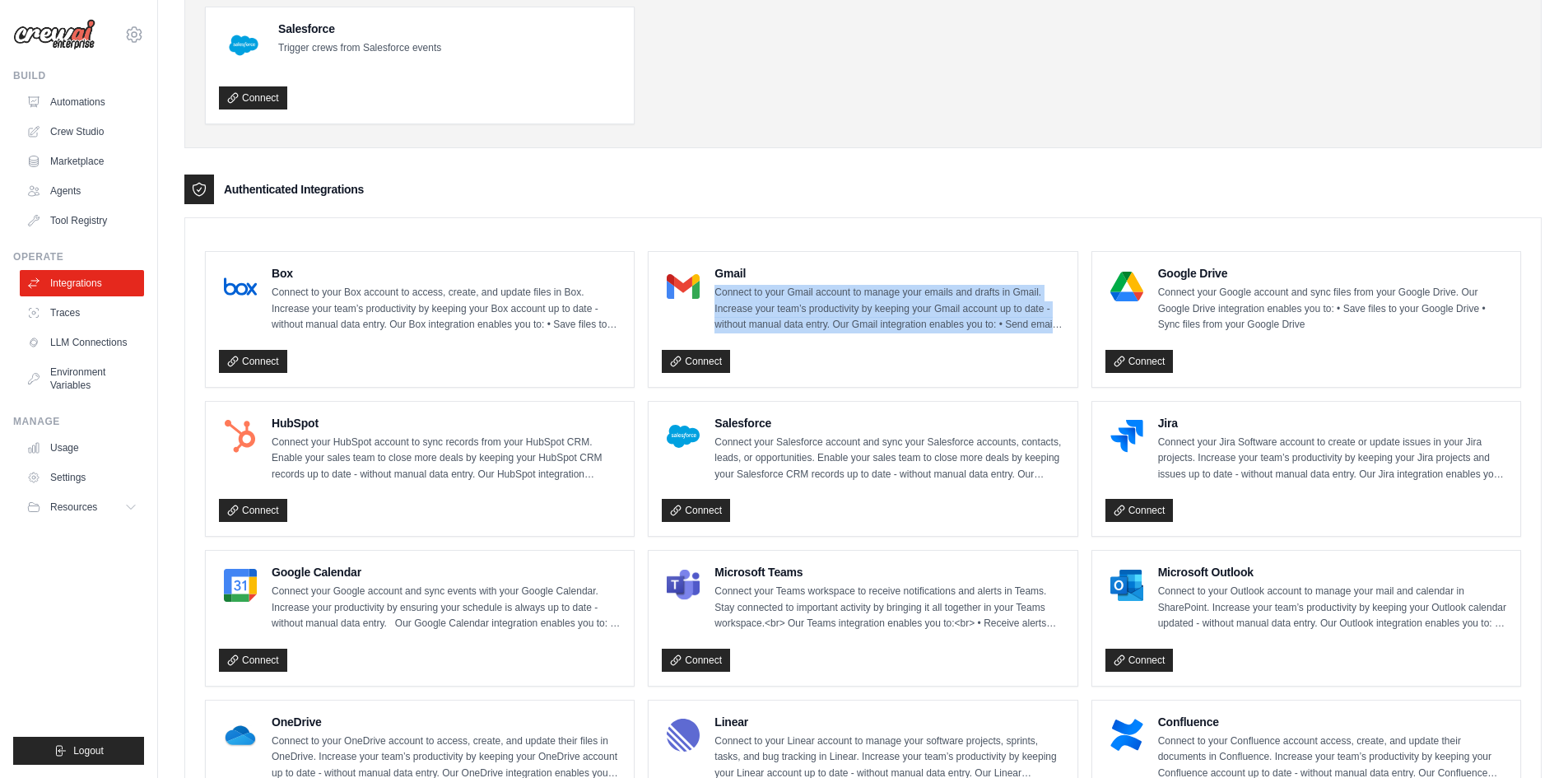
drag, startPoint x: 717, startPoint y: 294, endPoint x: 1052, endPoint y: 333, distance: 337.3
click at [1052, 333] on div "Gmail Connect to your Gmail account to manage your emails and drafts in Gmail. …" at bounding box center [863, 319] width 402 height 109
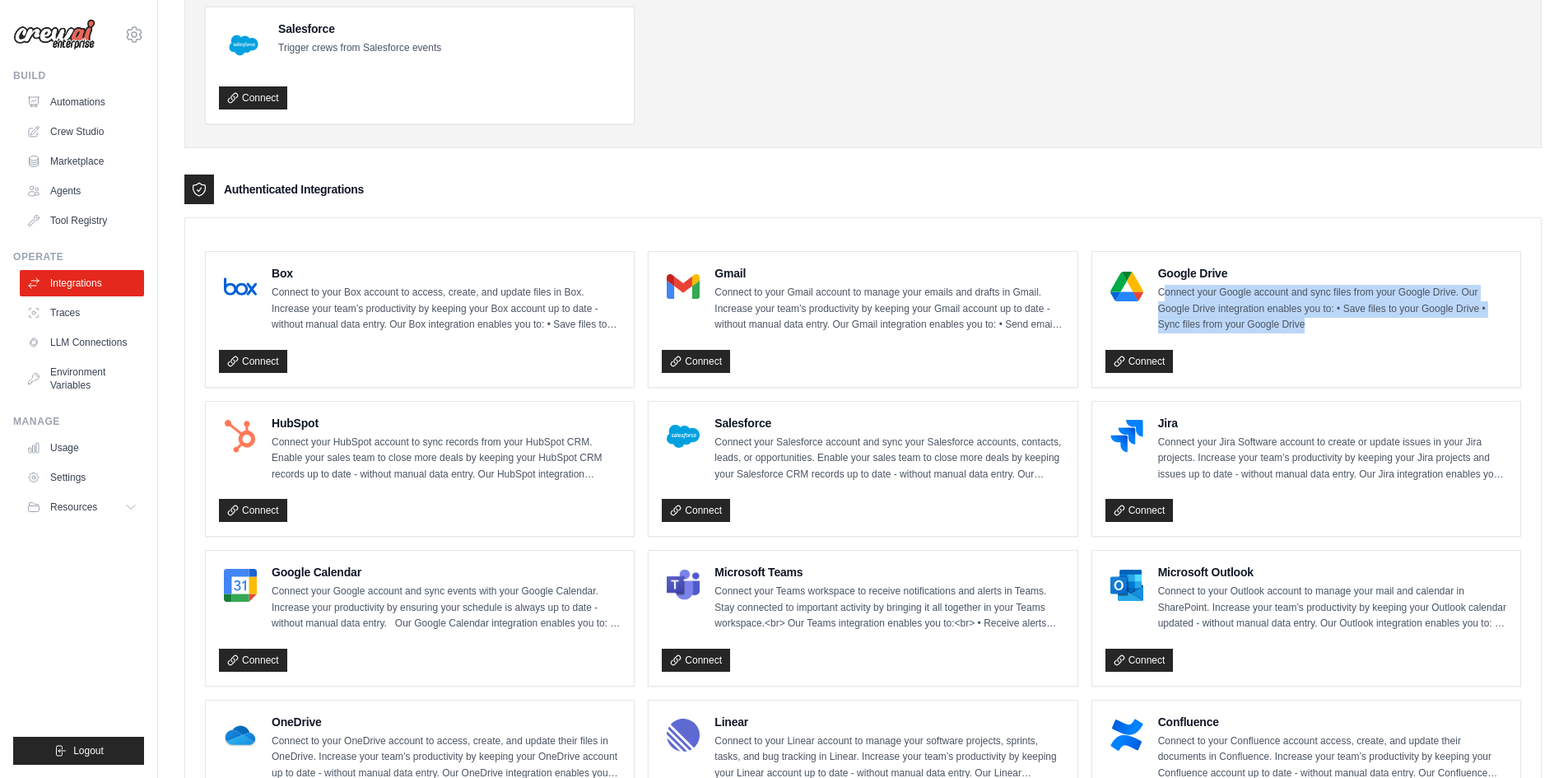
drag, startPoint x: 1161, startPoint y: 292, endPoint x: 1328, endPoint y: 326, distance: 170.4
click at [1328, 326] on p "Connect your Google account and sync files from your Google Drive. Our Google D…" at bounding box center [1332, 309] width 349 height 49
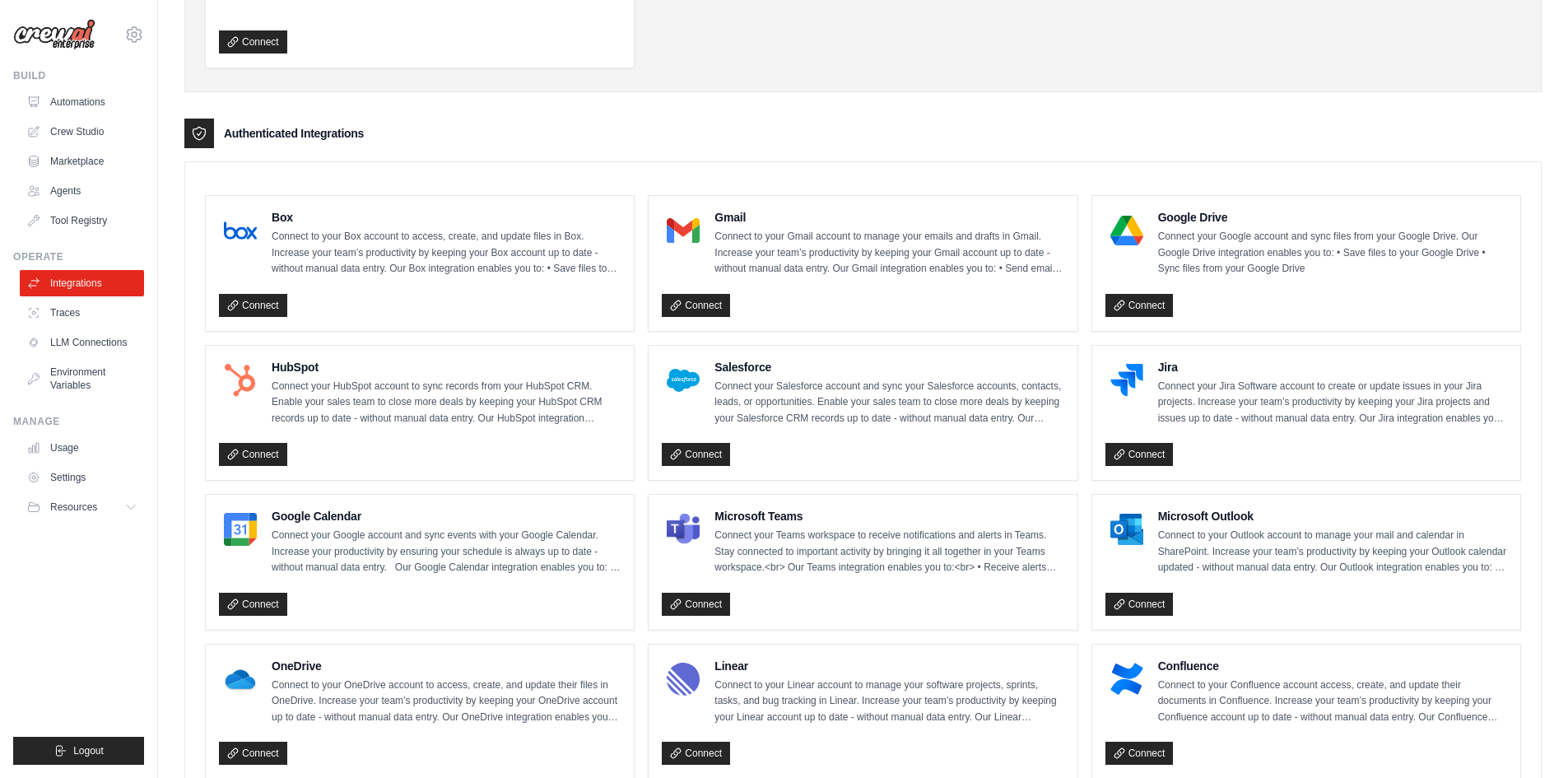
scroll to position [301, 0]
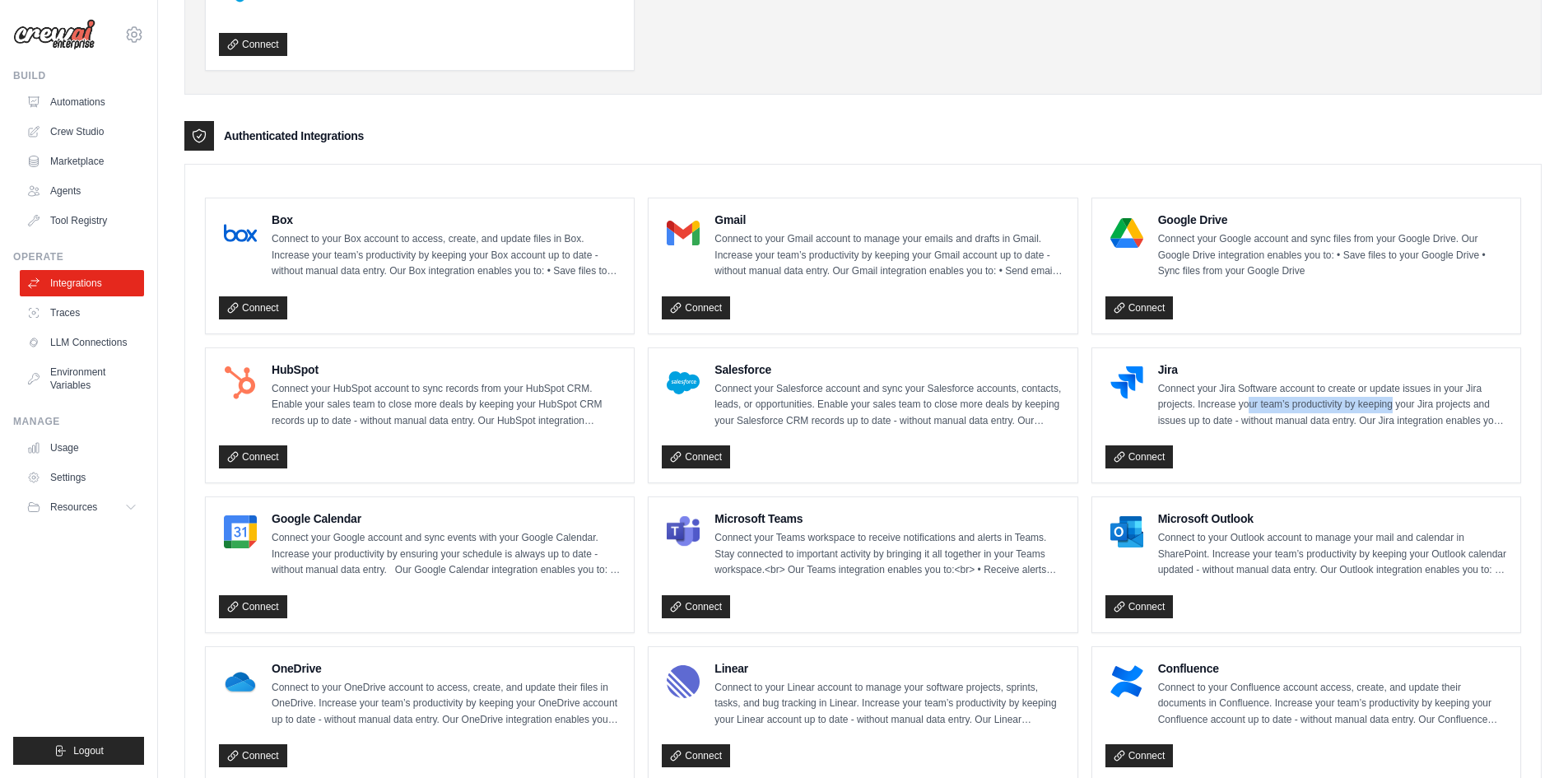
drag, startPoint x: 1248, startPoint y: 405, endPoint x: 1392, endPoint y: 410, distance: 144.1
click at [1392, 410] on p "Connect your Jira Software account to create or update issues in your Jira proj…" at bounding box center [1332, 405] width 349 height 49
click at [1192, 423] on p "Connect your Jira Software account to create or update issues in your Jira proj…" at bounding box center [1332, 405] width 349 height 49
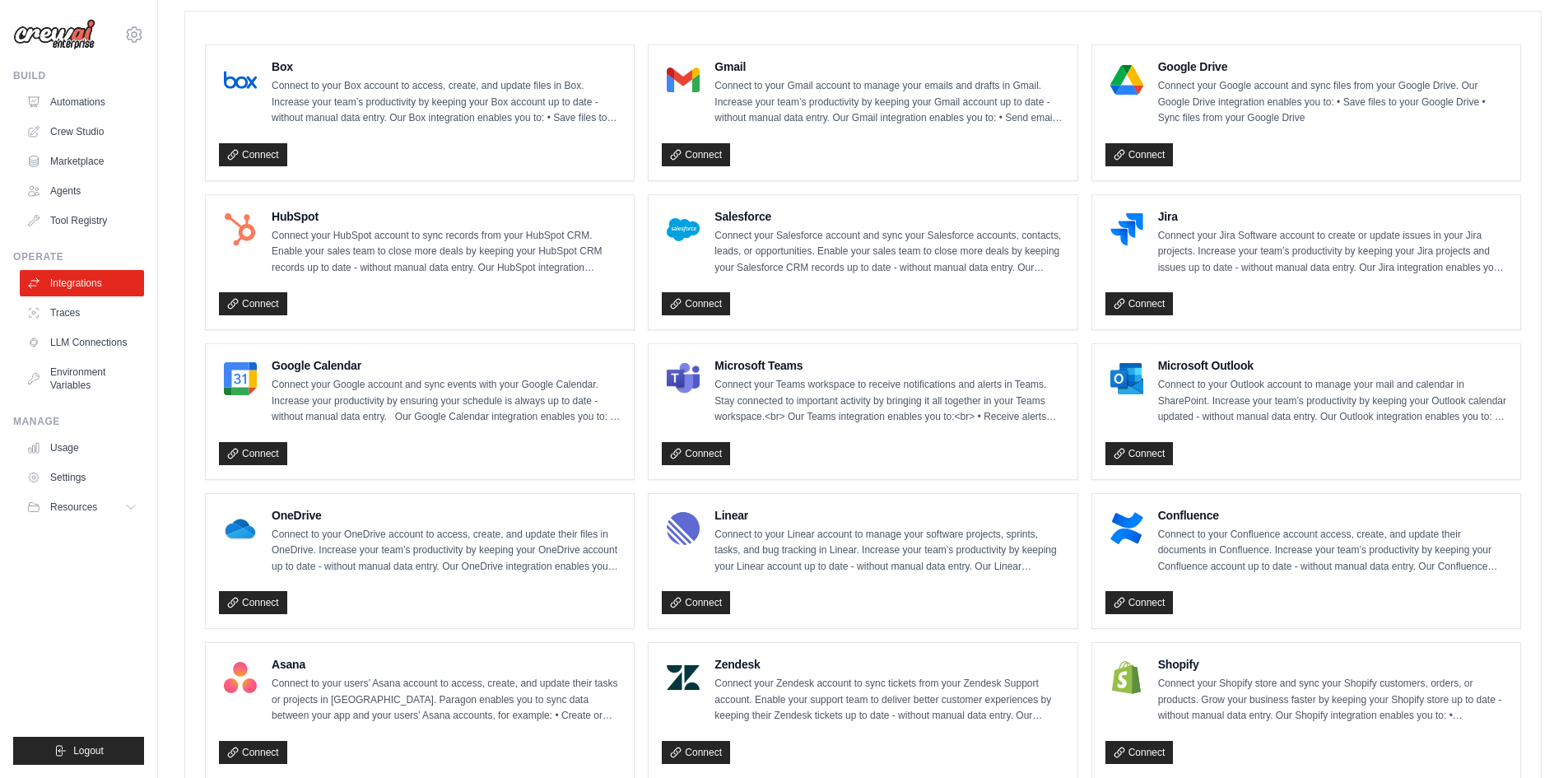
scroll to position [465, 0]
